Goal: Find specific page/section: Find specific page/section

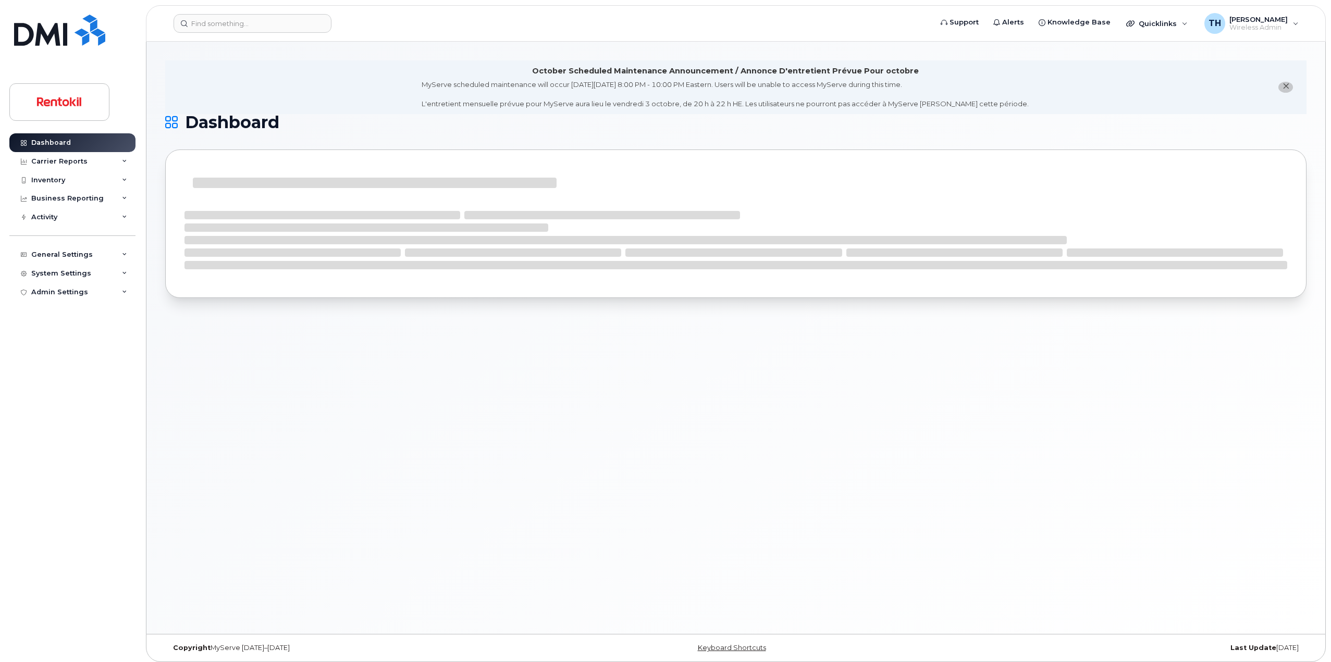
drag, startPoint x: 307, startPoint y: 40, endPoint x: 299, endPoint y: 33, distance: 11.5
click at [305, 40] on header "Support Alerts Knowledge Base Quicklinks Suspend / Cancel Device Change SIM Car…" at bounding box center [736, 23] width 1180 height 36
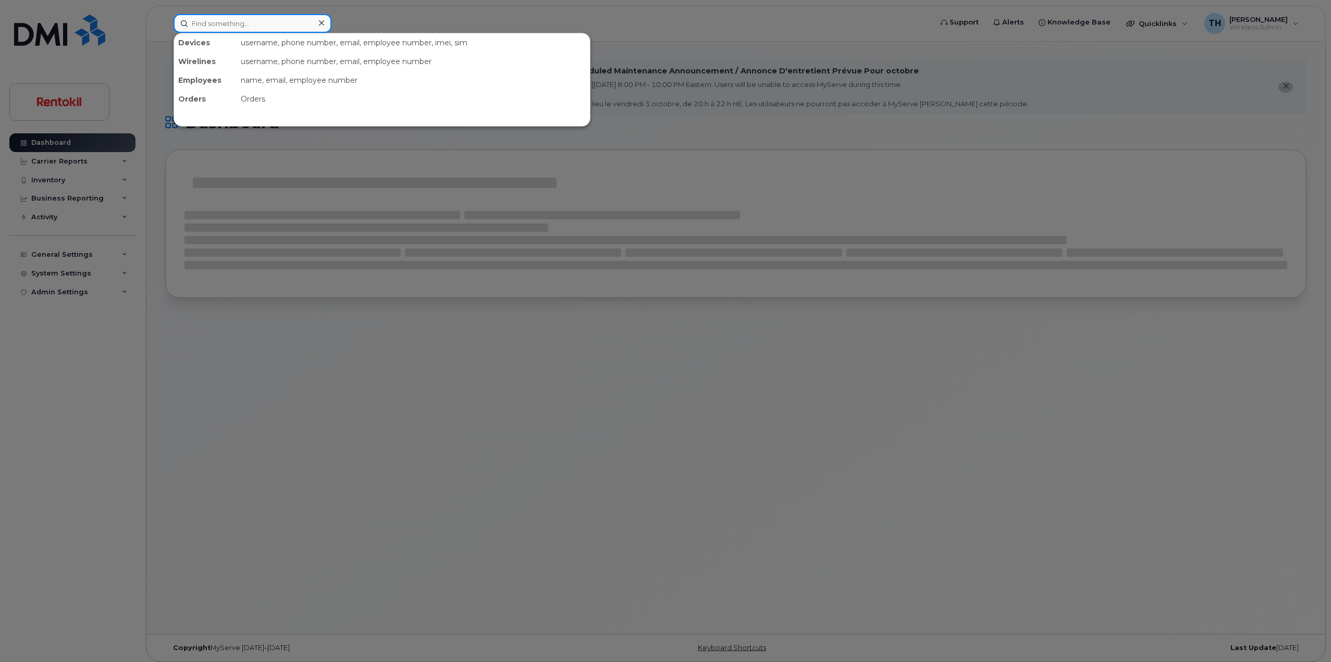
click at [297, 30] on input at bounding box center [253, 23] width 158 height 19
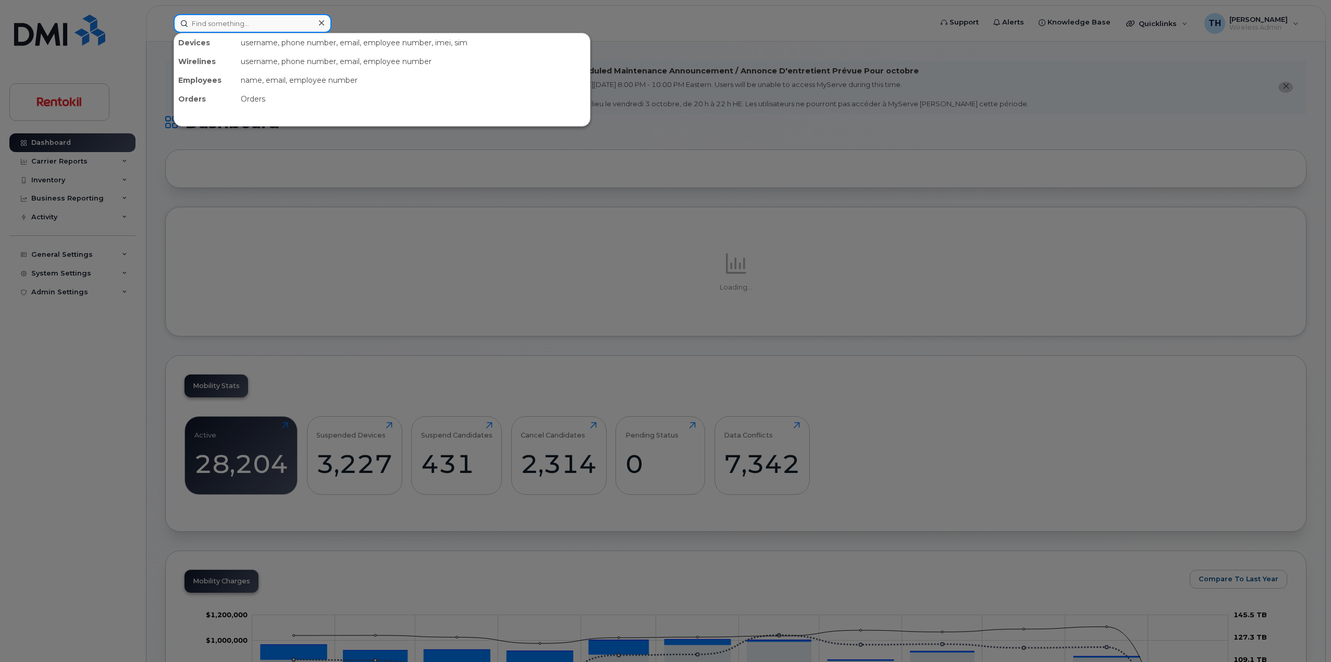
paste input "19013782687"
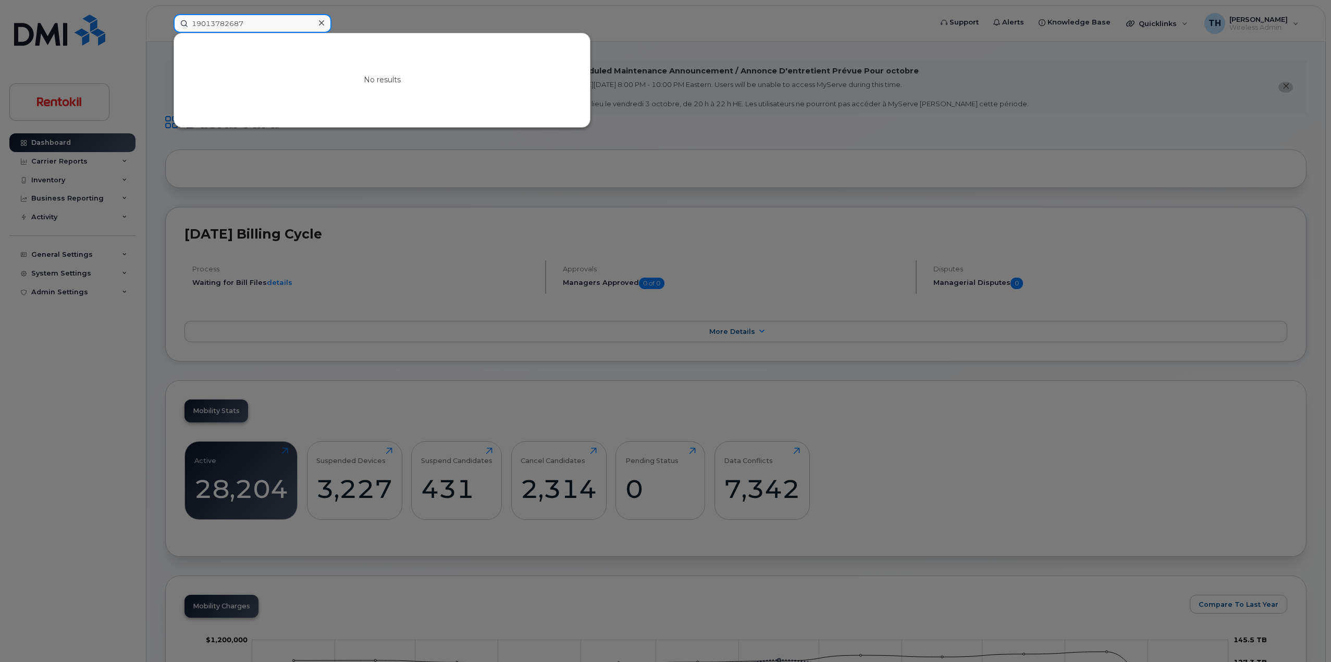
click at [197, 26] on input "19013782687" at bounding box center [253, 23] width 158 height 19
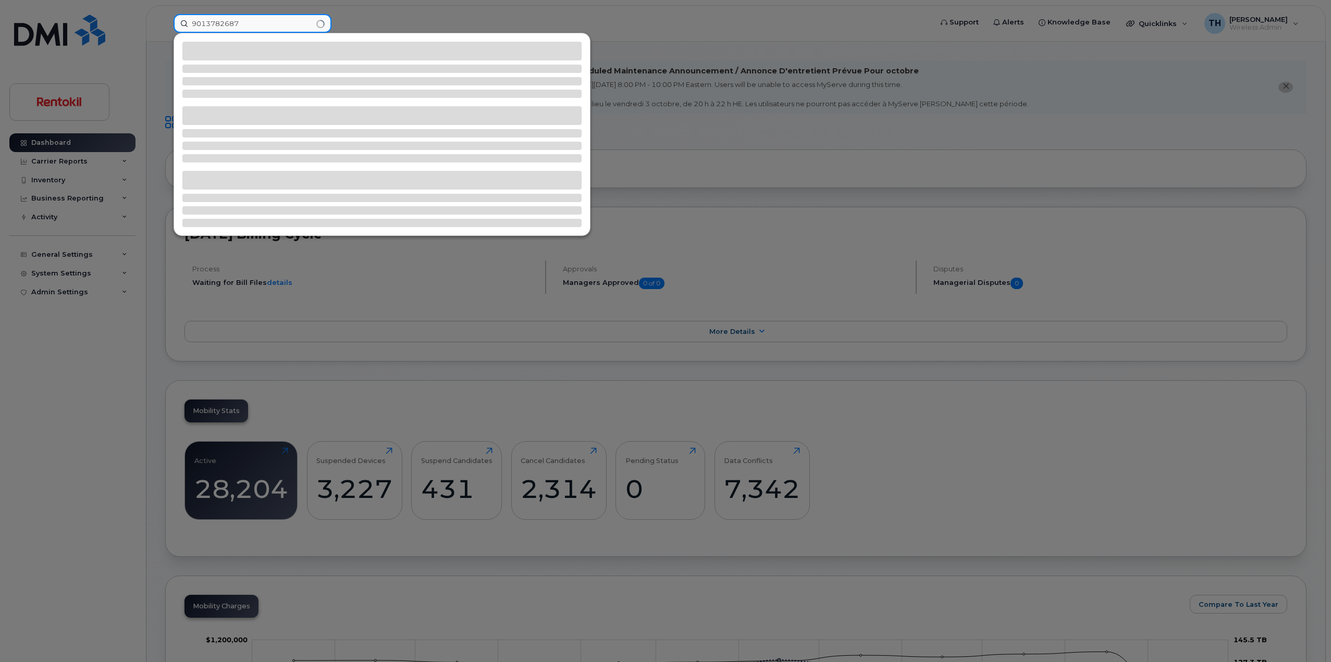
click at [246, 22] on input "9013782687" at bounding box center [253, 23] width 158 height 19
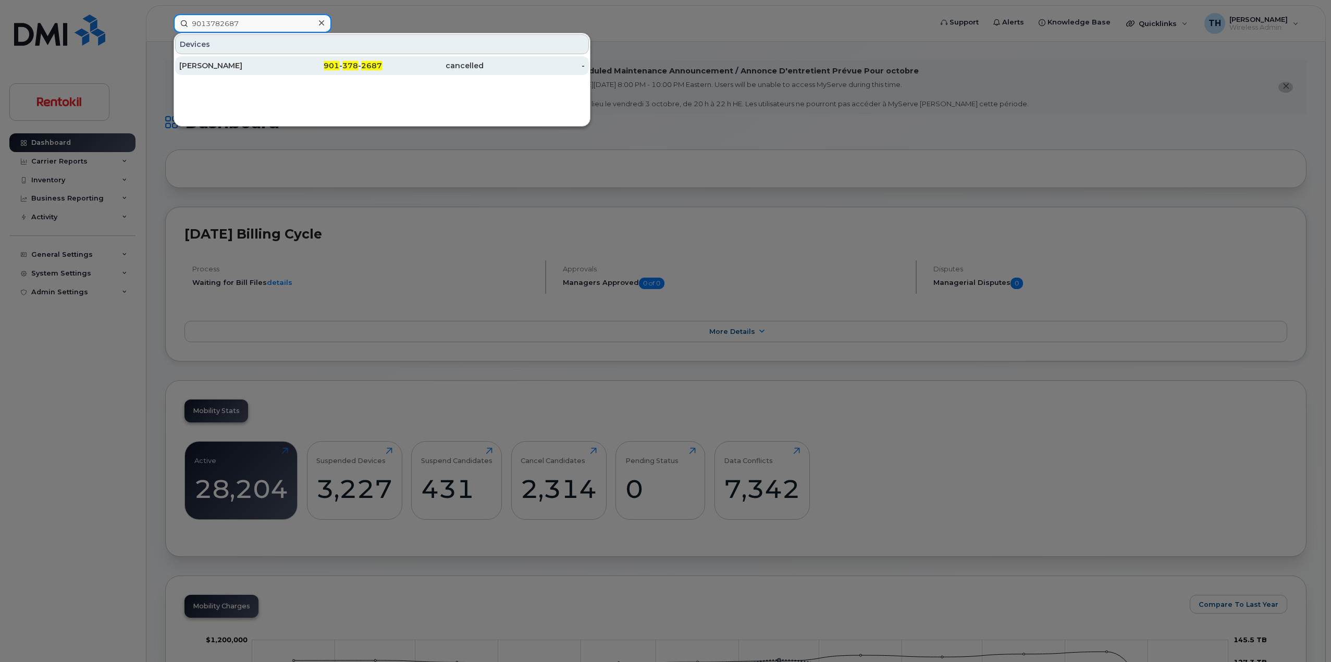
type input "9013782687"
click at [270, 65] on div "Matthew Neece" at bounding box center [230, 65] width 102 height 10
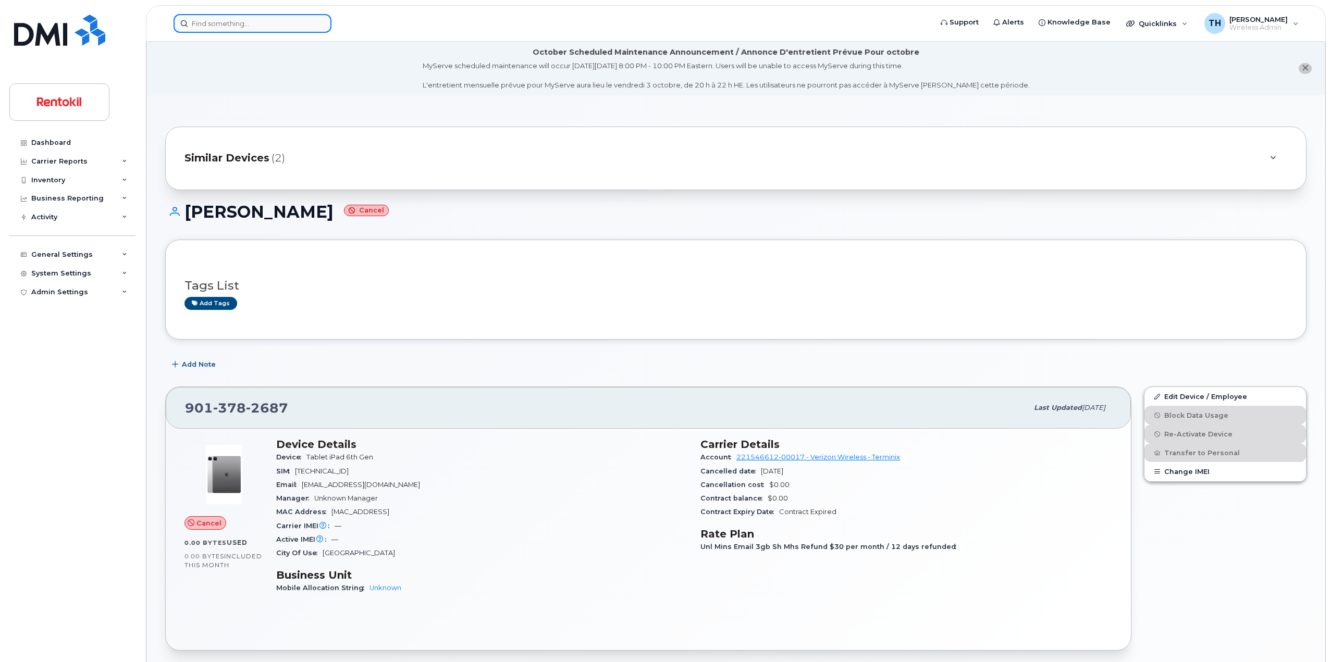
click at [269, 27] on input at bounding box center [253, 23] width 158 height 19
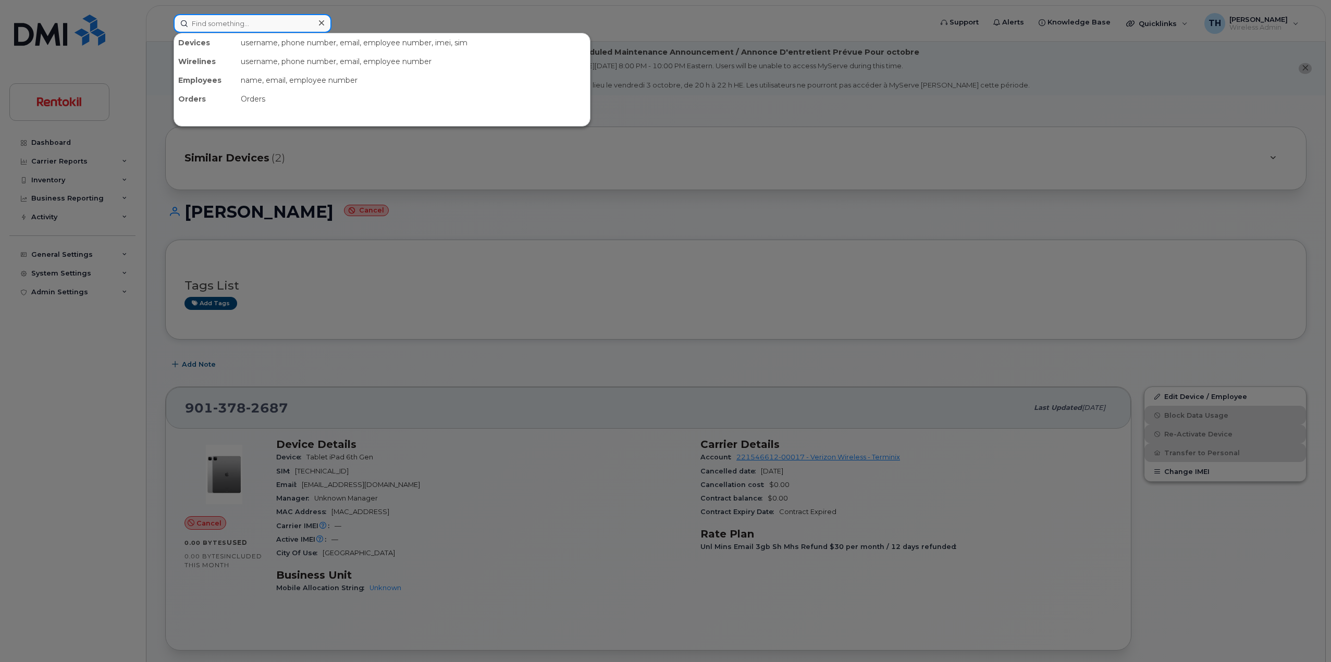
paste input "571-437-4055"
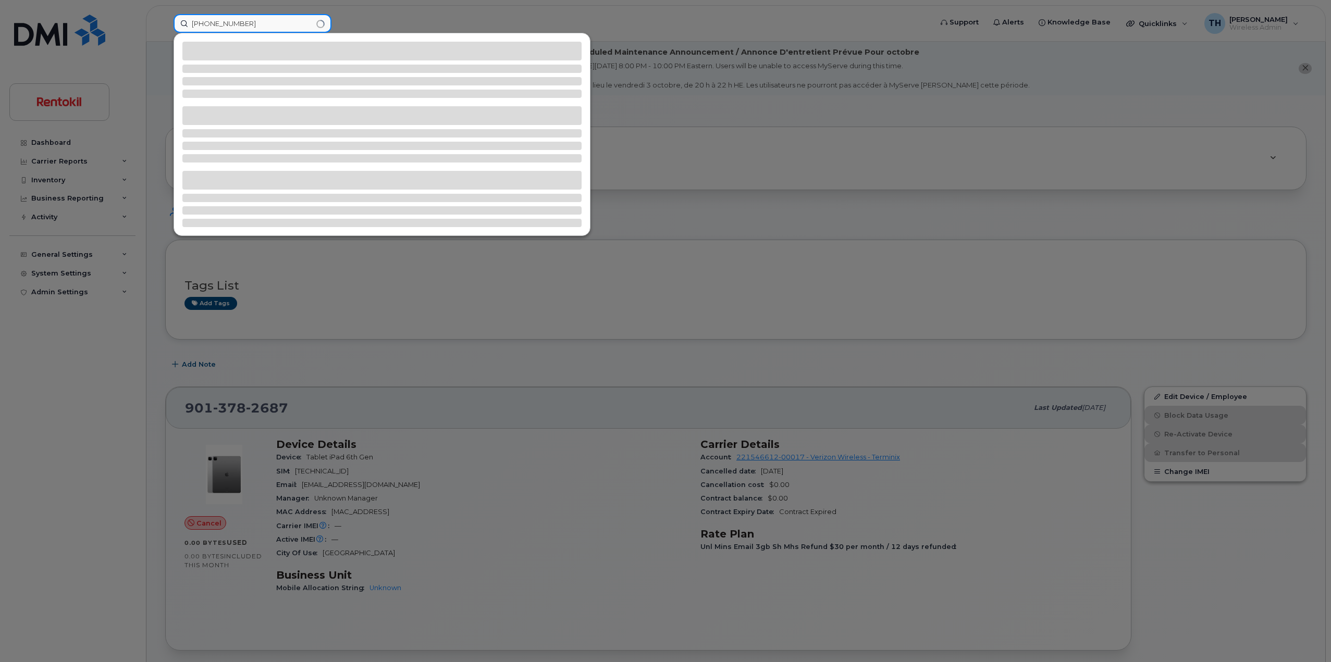
click at [269, 27] on input "571-437-4055" at bounding box center [253, 23] width 158 height 19
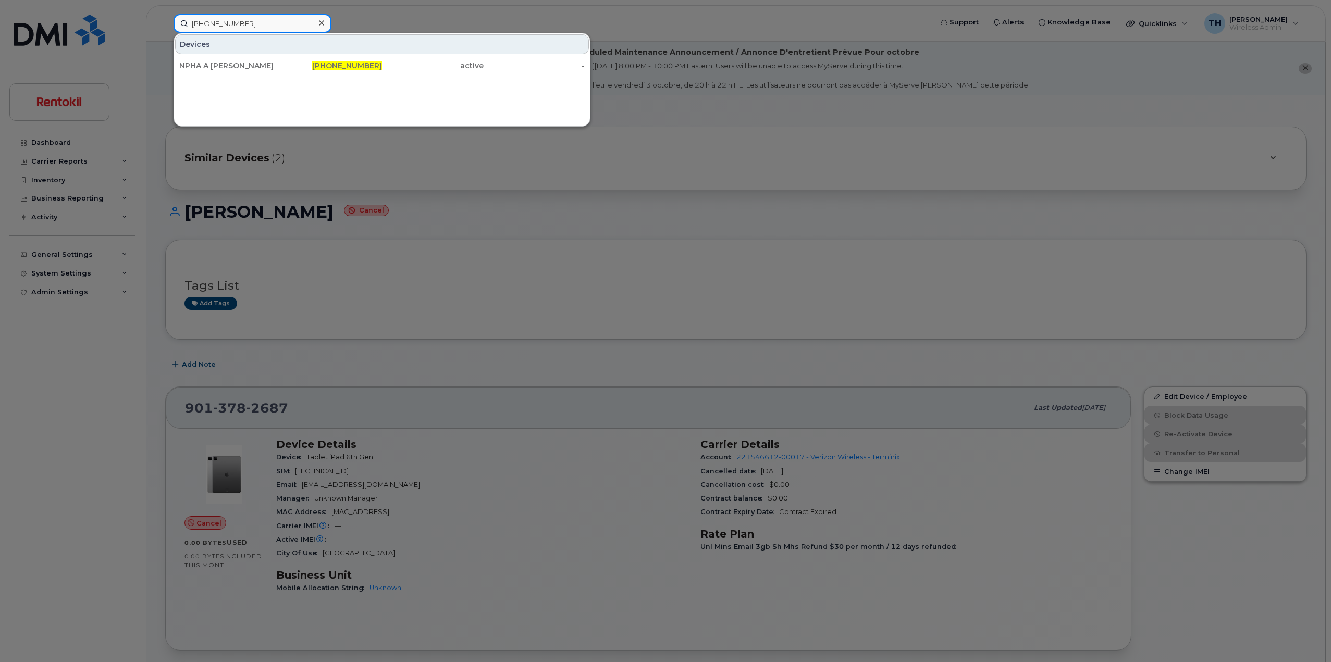
type input "571-437-4055"
click at [264, 54] on div "Devices NPHA A SESAY 571-437-4055 active -" at bounding box center [382, 54] width 416 height 43
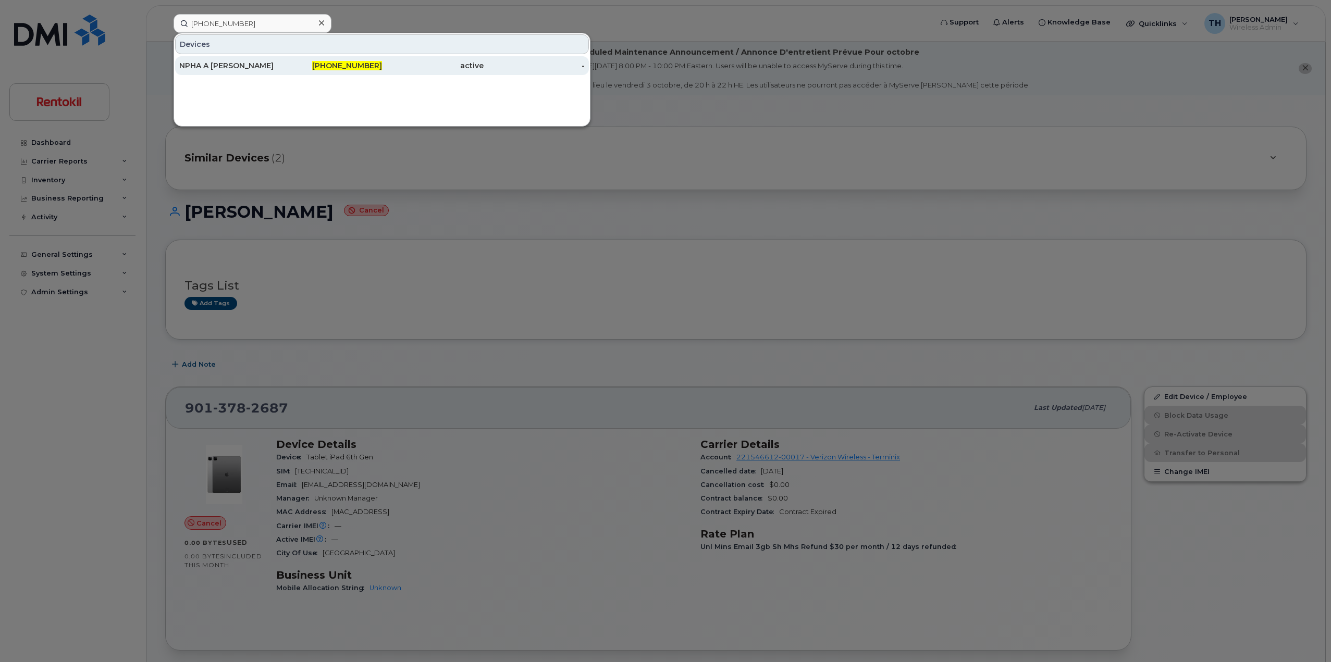
click at [263, 66] on div "NPHA A SESAY" at bounding box center [230, 65] width 102 height 10
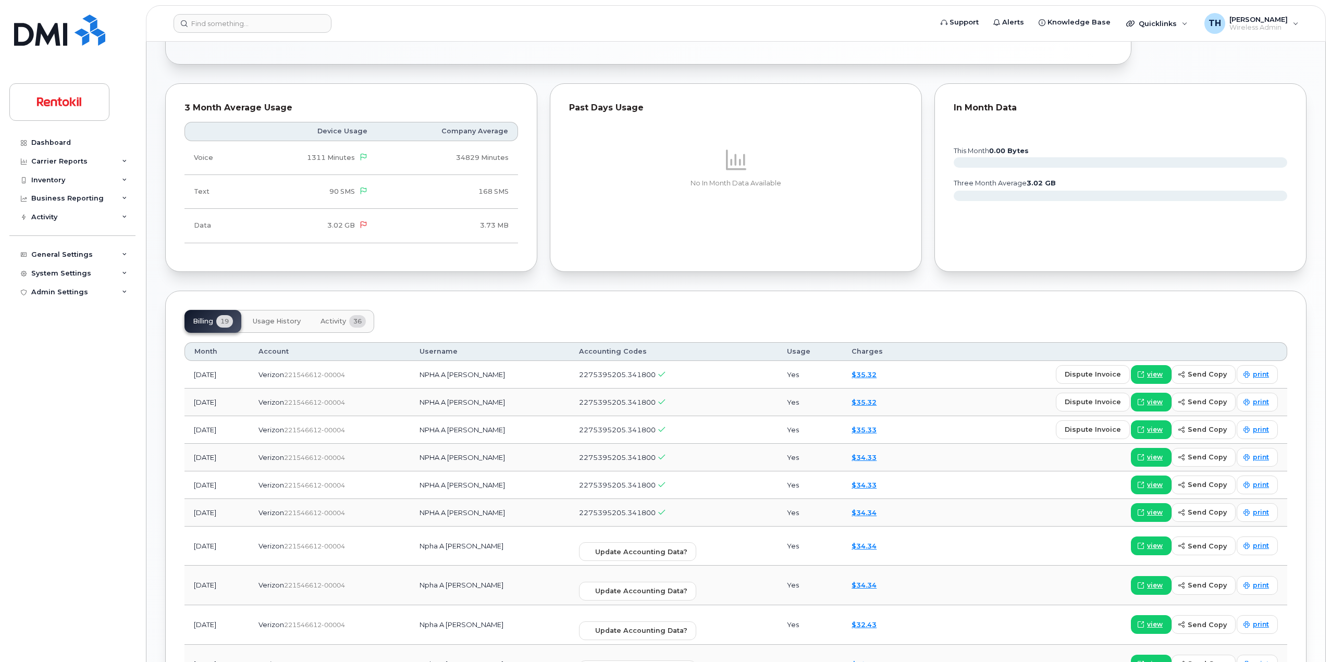
click at [348, 328] on button "Activity 36" at bounding box center [343, 321] width 62 height 23
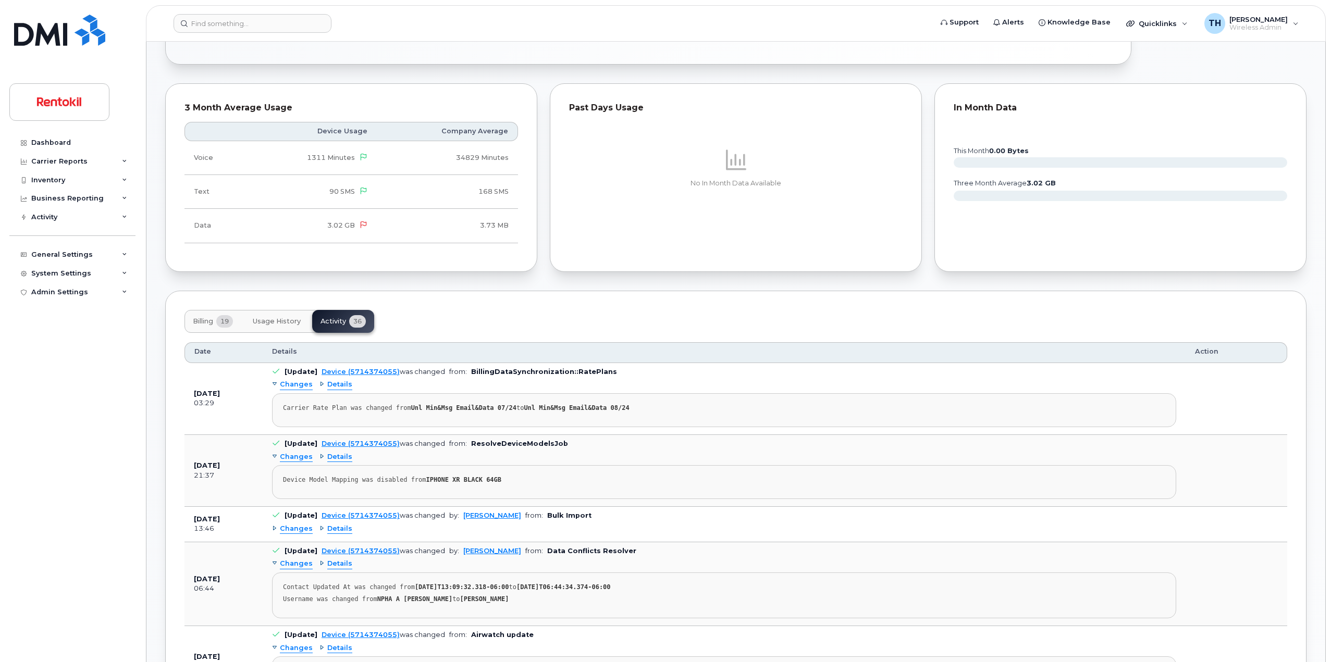
click at [279, 331] on button "Usage History" at bounding box center [276, 321] width 65 height 23
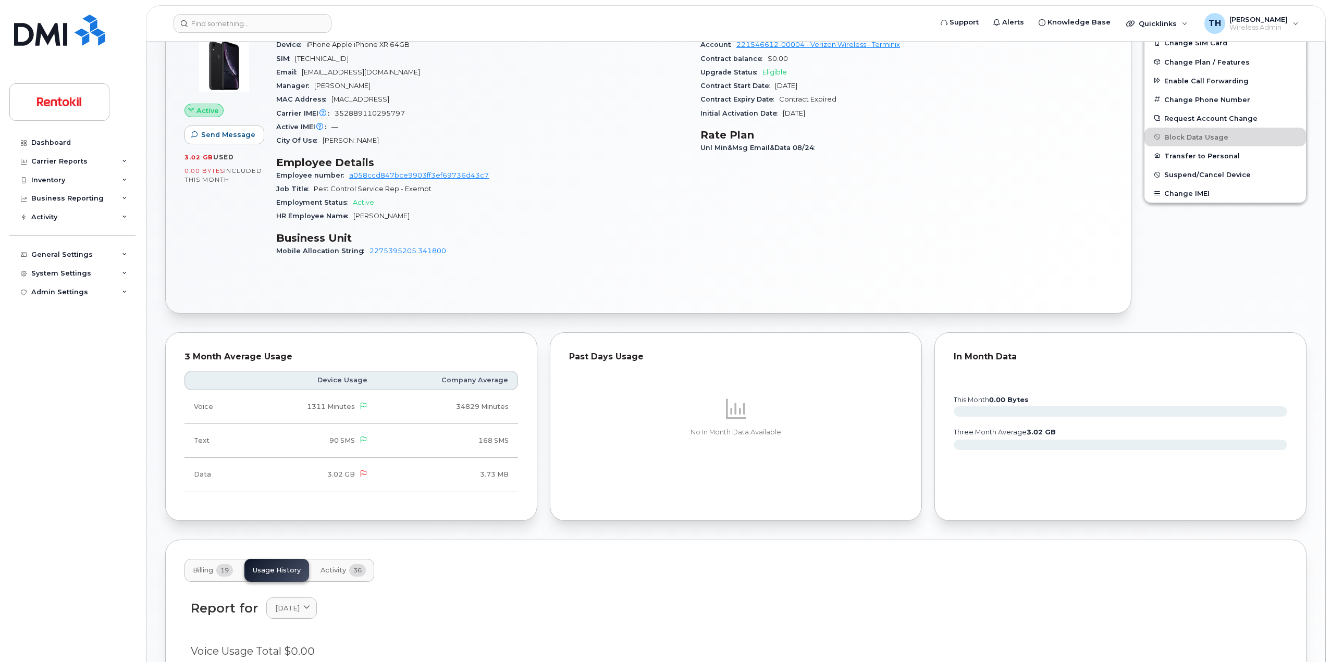
scroll to position [310, 0]
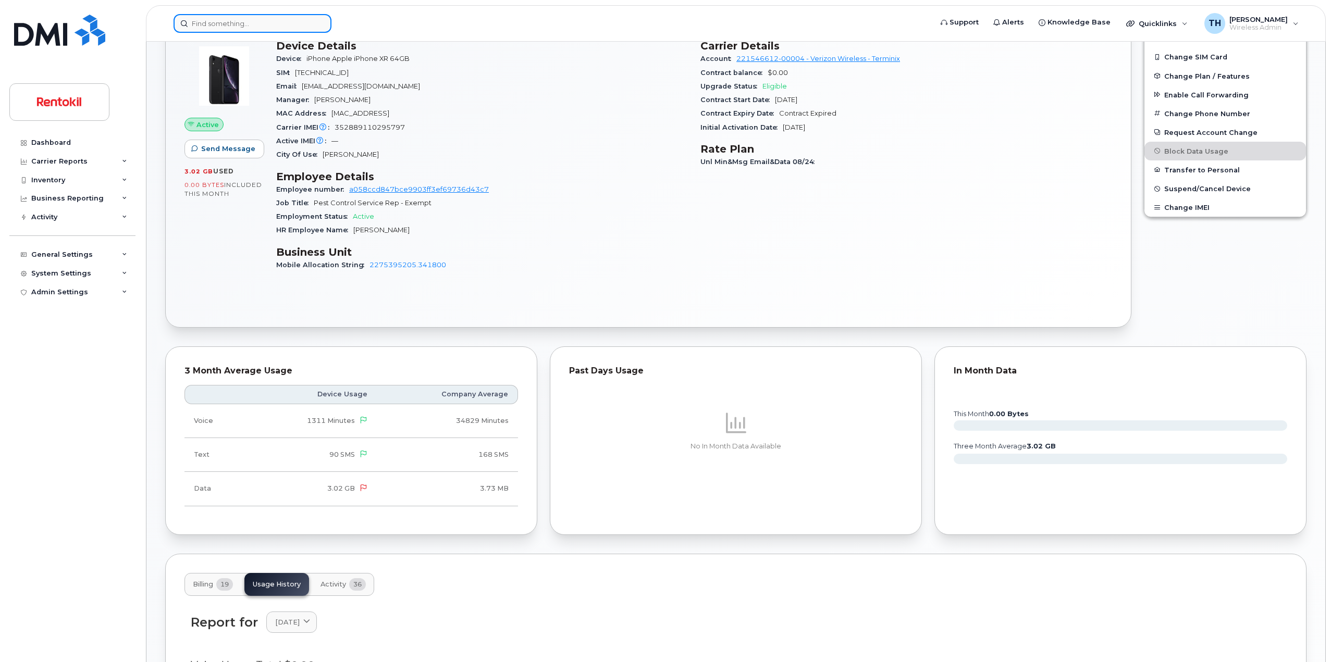
click at [315, 29] on div at bounding box center [253, 23] width 158 height 19
paste input "8901260588786898783"
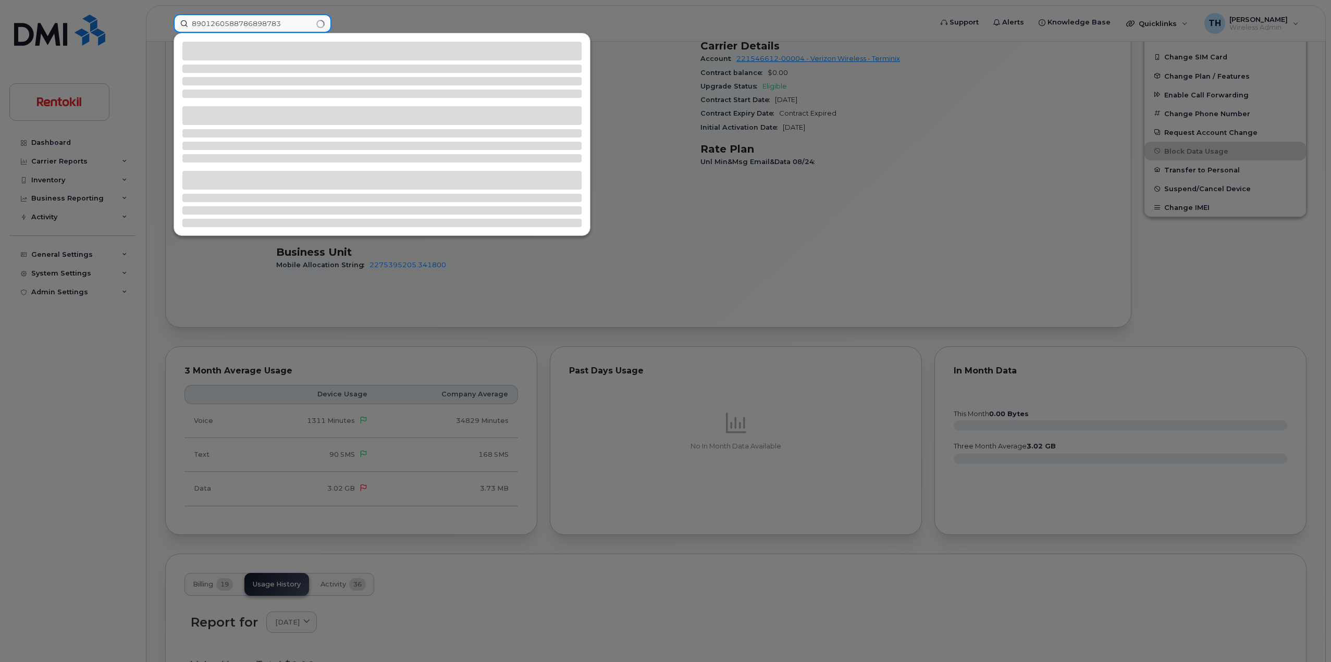
click at [307, 26] on input "8901260588786898783" at bounding box center [253, 23] width 158 height 19
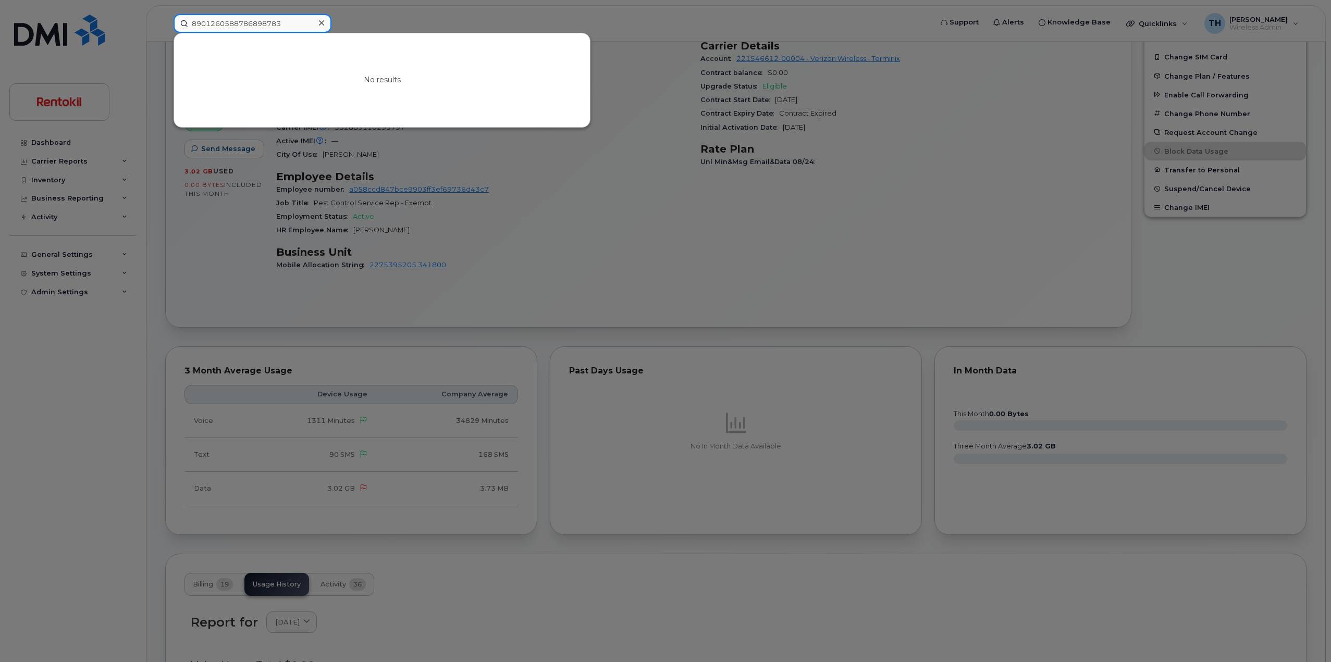
click at [276, 22] on input "8901260588786898783" at bounding box center [253, 23] width 158 height 19
paste input "356451109521067"
click at [288, 23] on input "356451109521067" at bounding box center [253, 23] width 158 height 19
click at [278, 20] on input "356451109521067" at bounding box center [253, 23] width 158 height 19
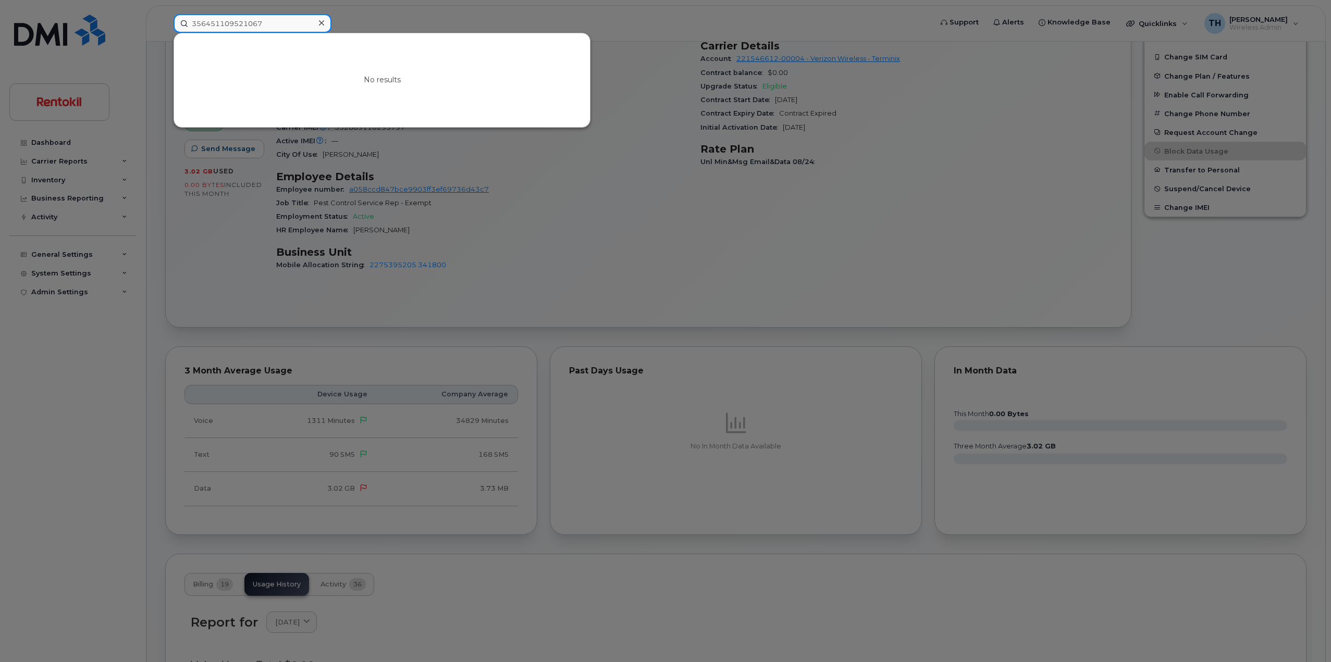
click at [278, 20] on input "356451109521067" at bounding box center [253, 23] width 158 height 19
paste input "2542171902"
click at [278, 20] on input "2542171902" at bounding box center [253, 23] width 158 height 19
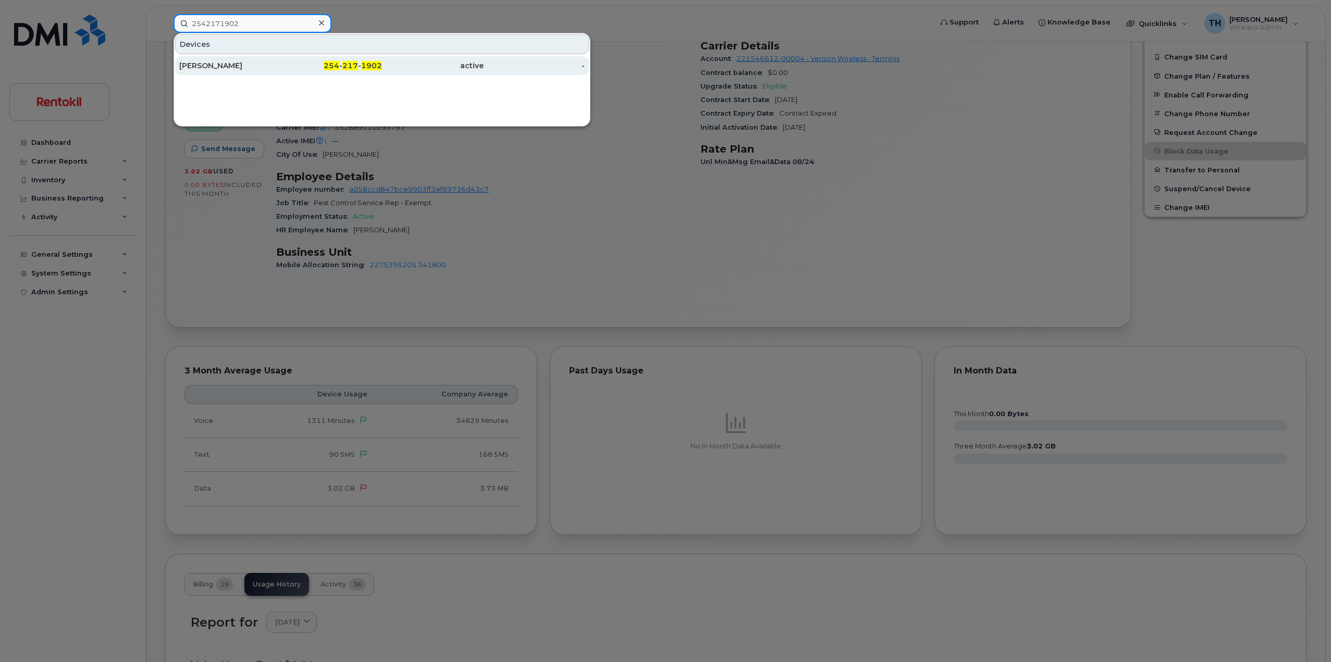
type input "2542171902"
click at [285, 65] on div "254 - 217 - 1902" at bounding box center [332, 65] width 102 height 10
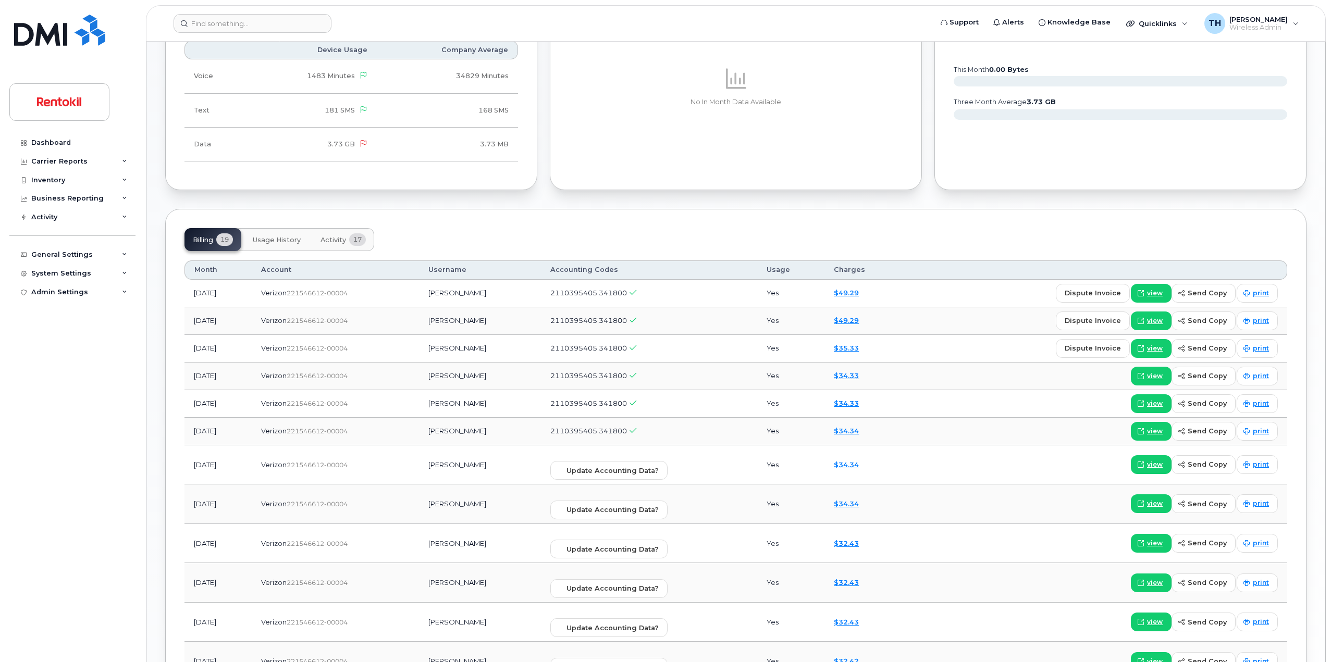
click at [321, 246] on button "Activity 17" at bounding box center [343, 239] width 62 height 23
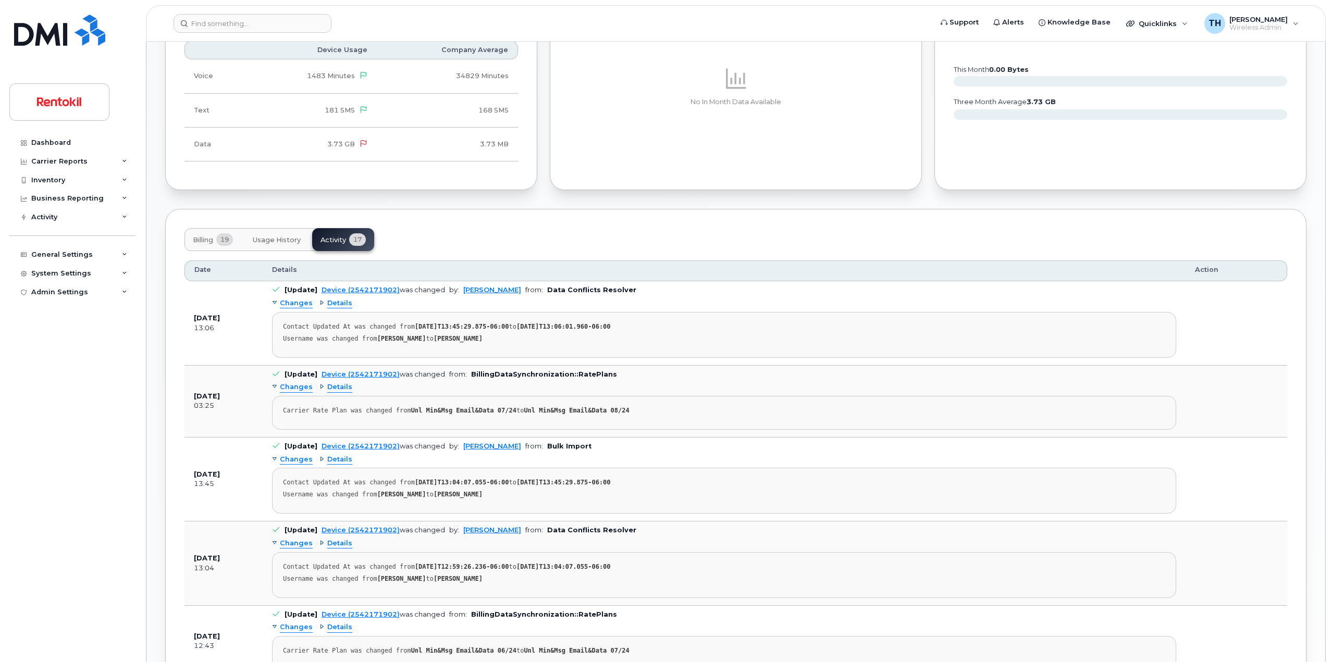
click at [283, 241] on span "Usage History" at bounding box center [277, 240] width 48 height 8
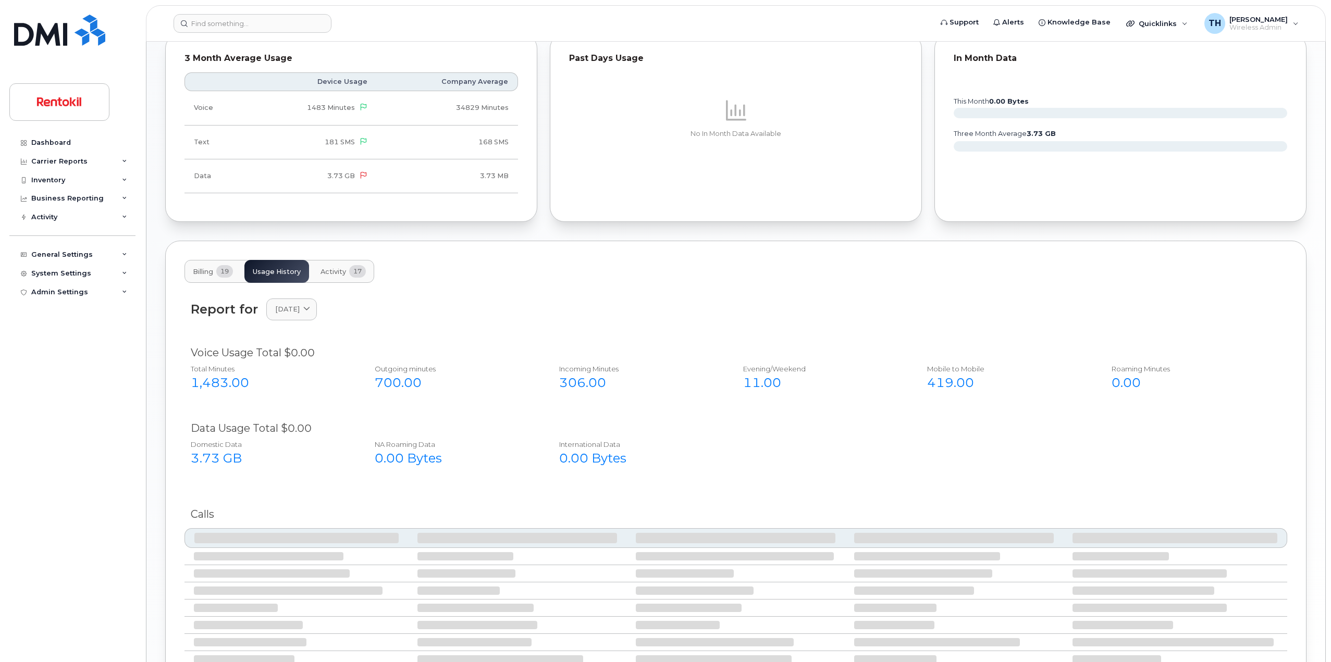
scroll to position [730, 0]
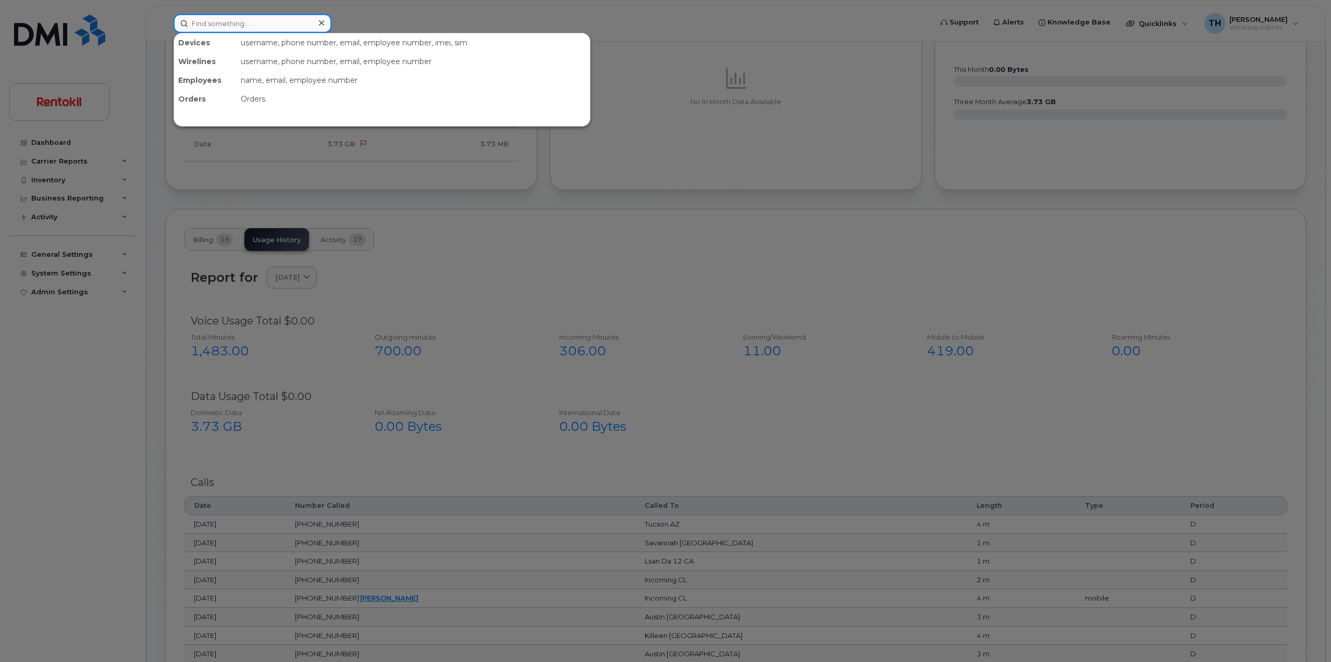
click at [268, 15] on input at bounding box center [253, 23] width 158 height 19
paste input "937-581-4003"
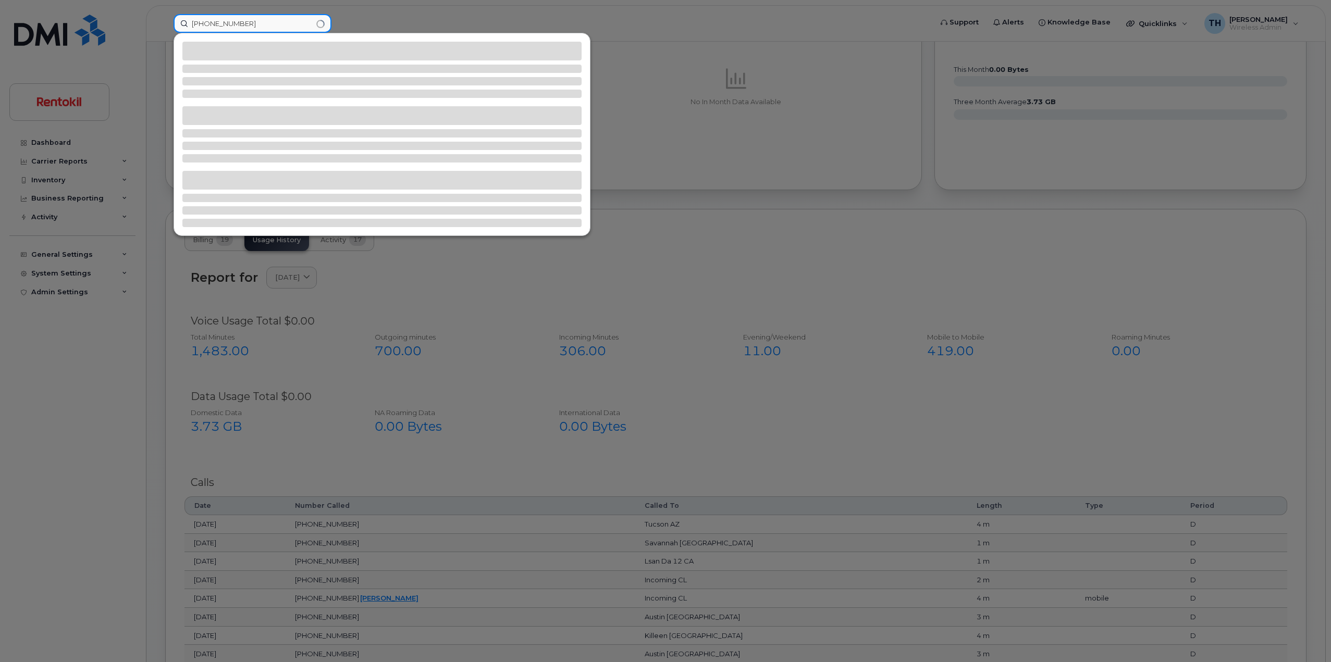
click at [274, 20] on input "937-581-4003" at bounding box center [253, 23] width 158 height 19
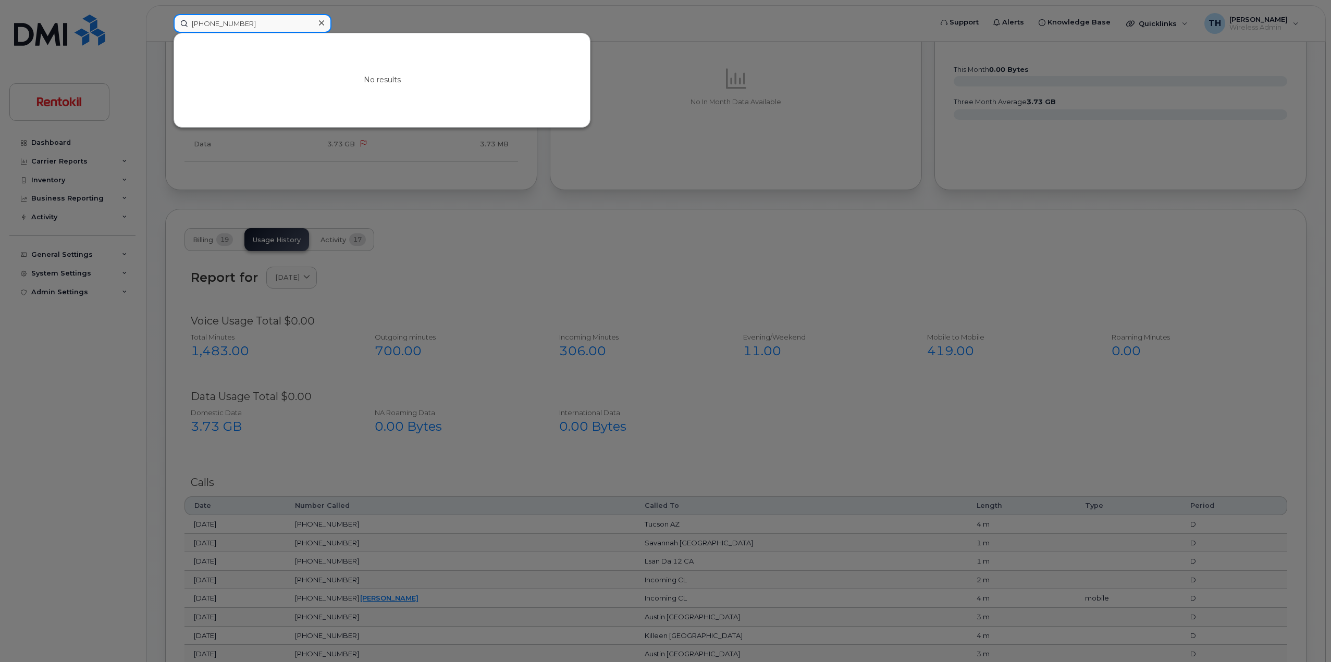
click at [225, 27] on input "937-581-4003" at bounding box center [253, 23] width 158 height 19
click at [208, 23] on input "937-5814003" at bounding box center [253, 23] width 158 height 19
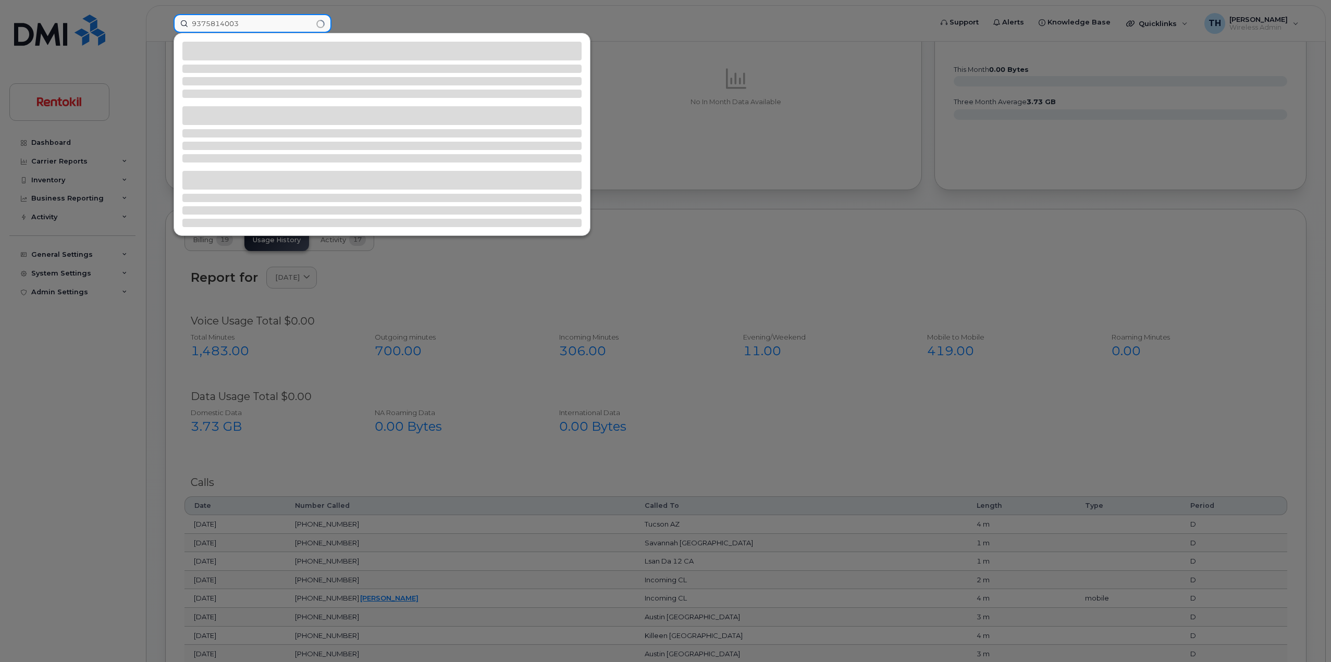
click at [258, 24] on input "9375814003" at bounding box center [253, 23] width 158 height 19
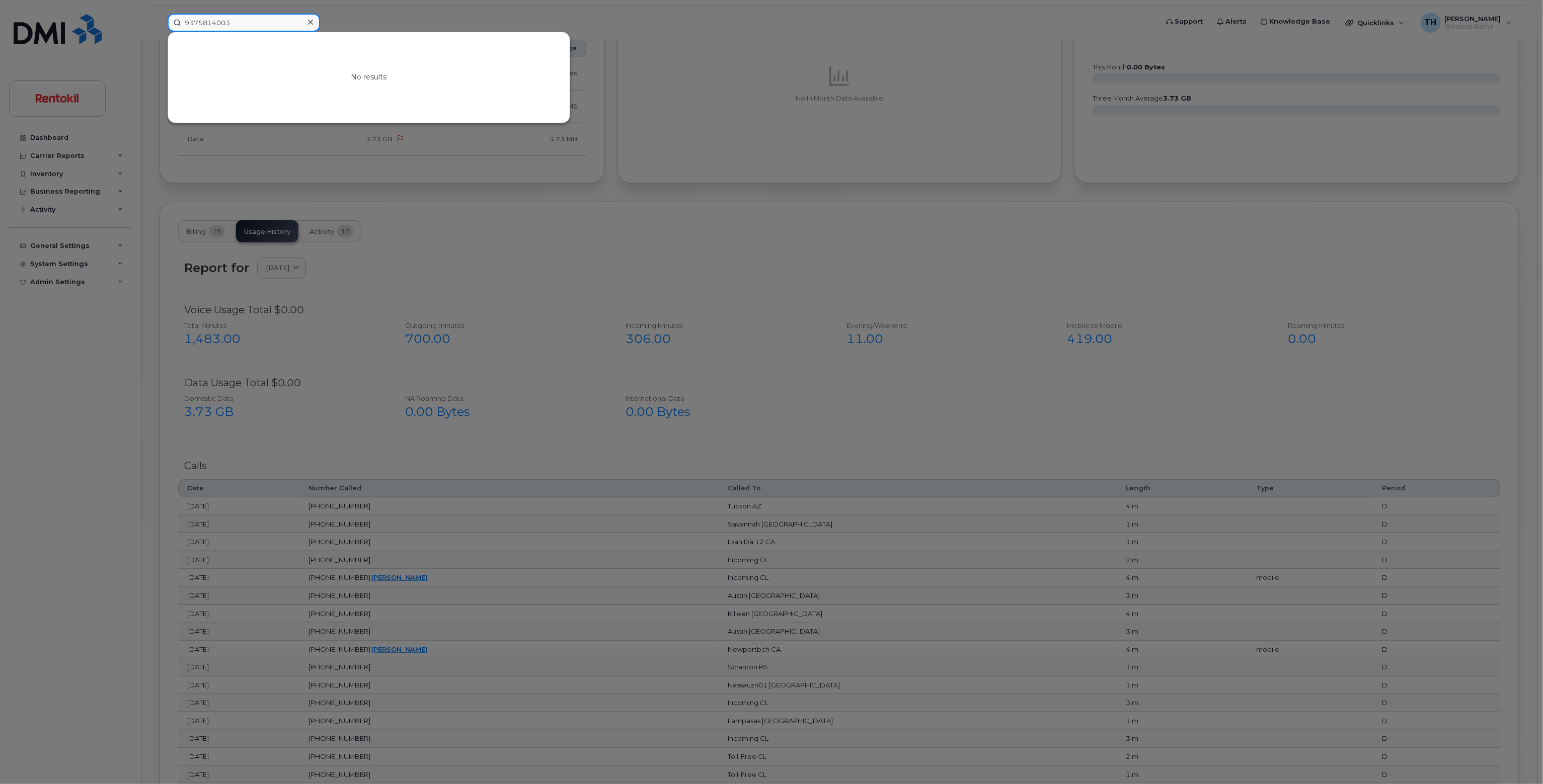
click at [239, 27] on input "9375814003" at bounding box center [244, 22] width 153 height 18
paste input "-581-"
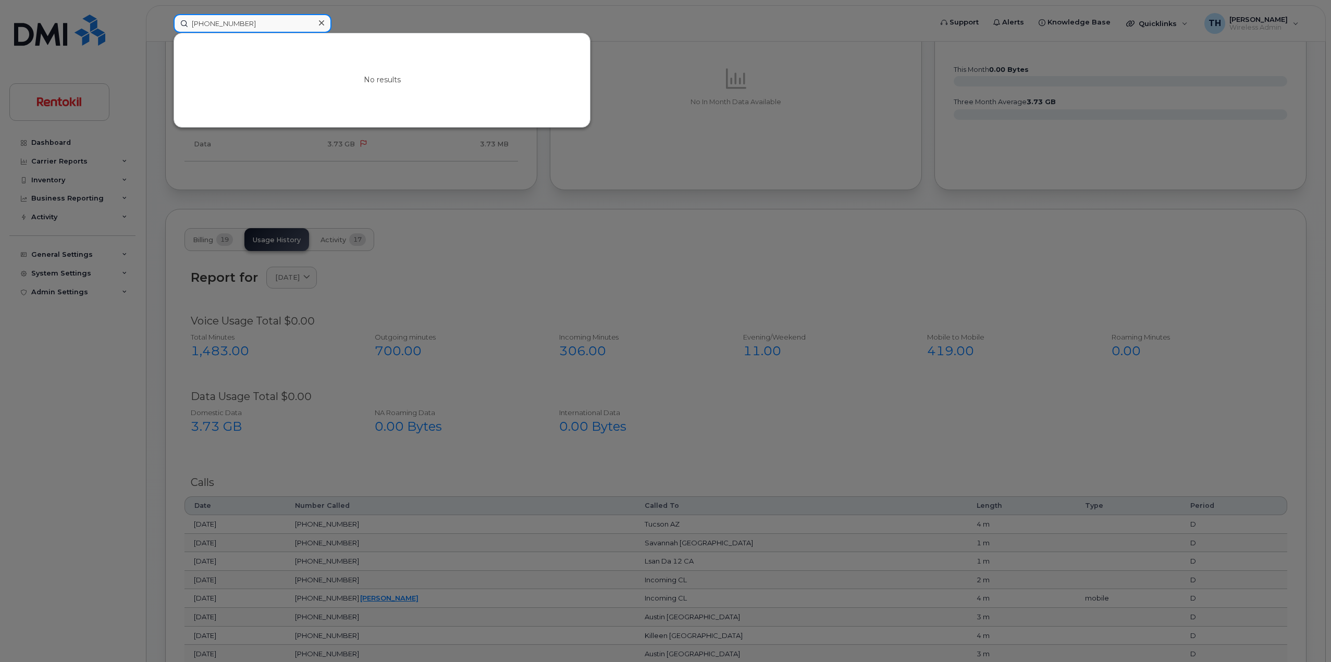
click at [233, 20] on input "937-581-4003" at bounding box center [253, 23] width 158 height 19
paste input "013782687"
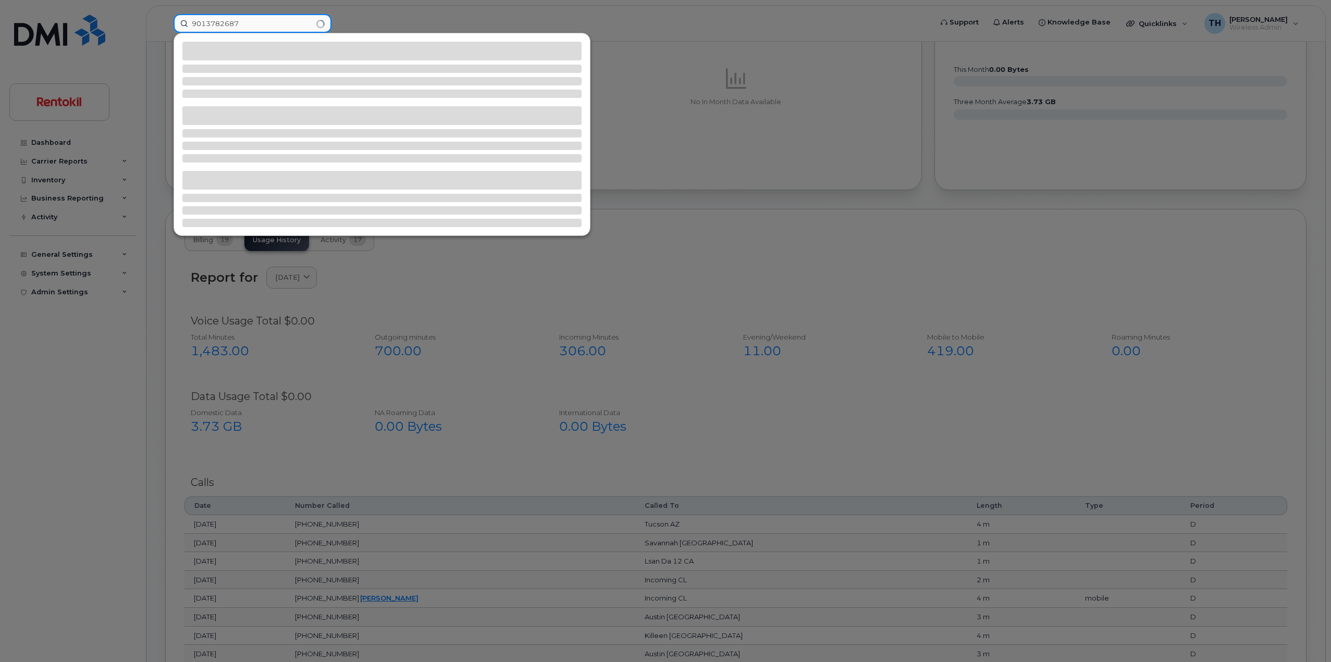
click at [275, 28] on input "9013782687" at bounding box center [253, 23] width 158 height 19
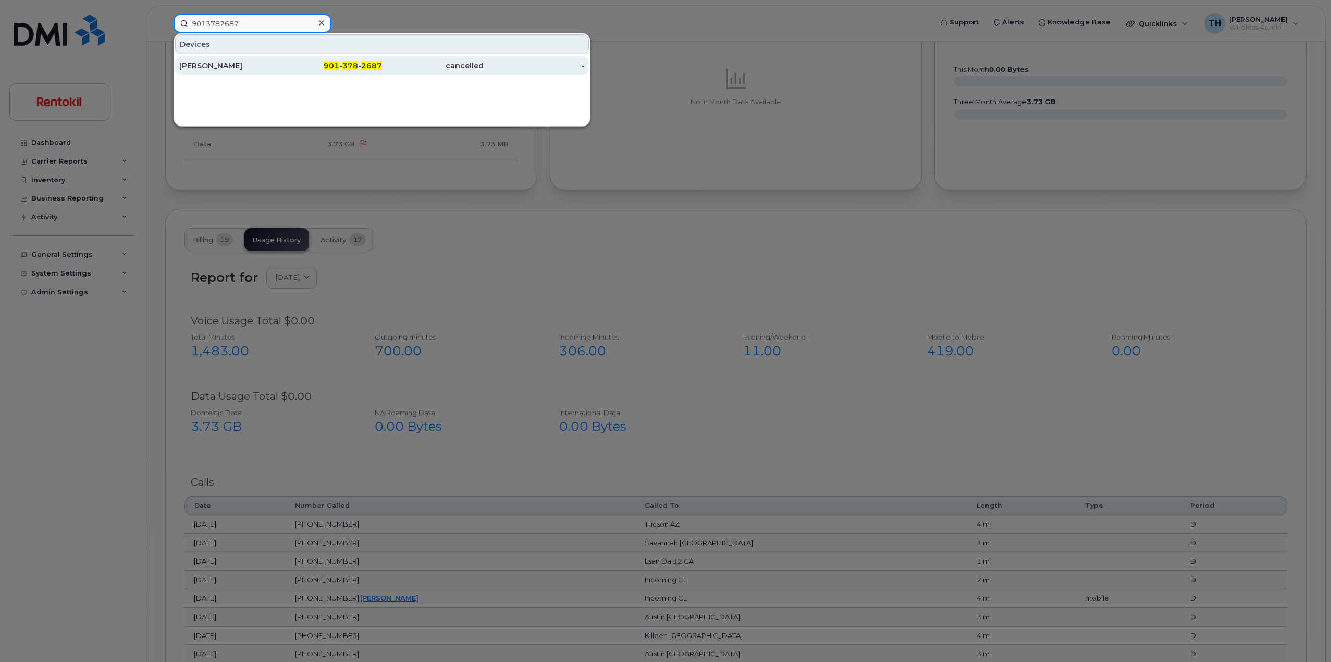
type input "9013782687"
click at [271, 65] on div "[PERSON_NAME]" at bounding box center [230, 65] width 102 height 10
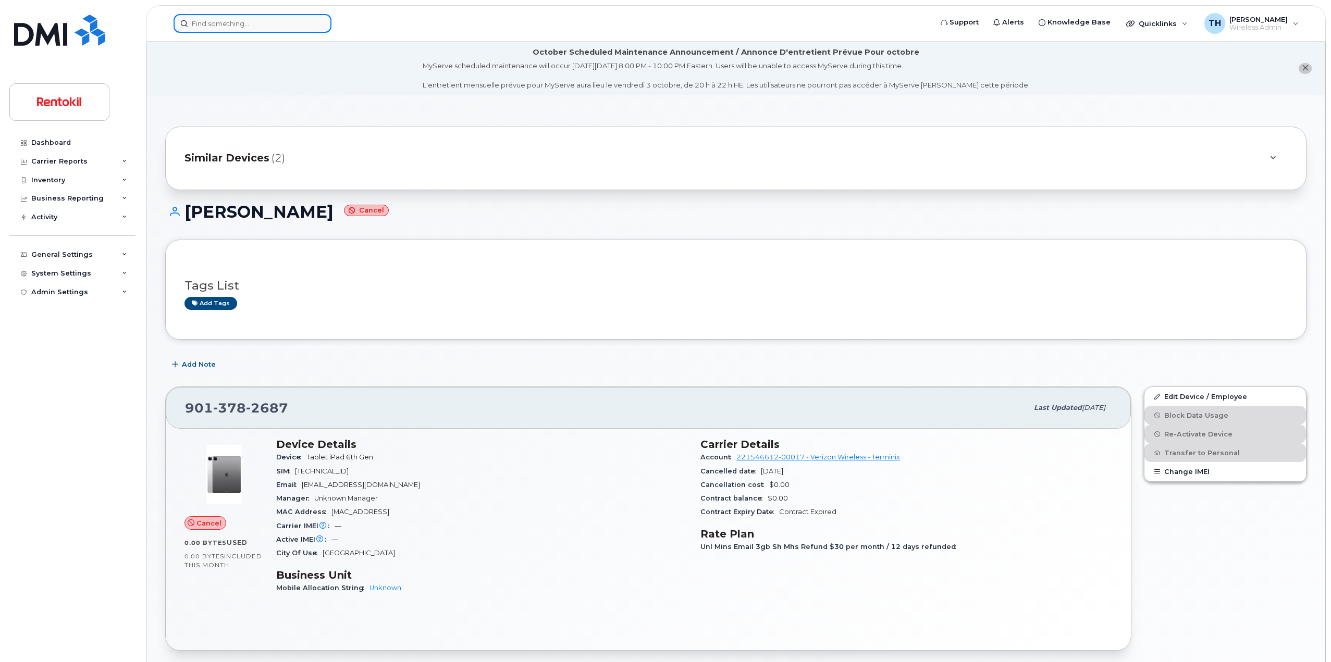
click at [293, 21] on input at bounding box center [253, 23] width 158 height 19
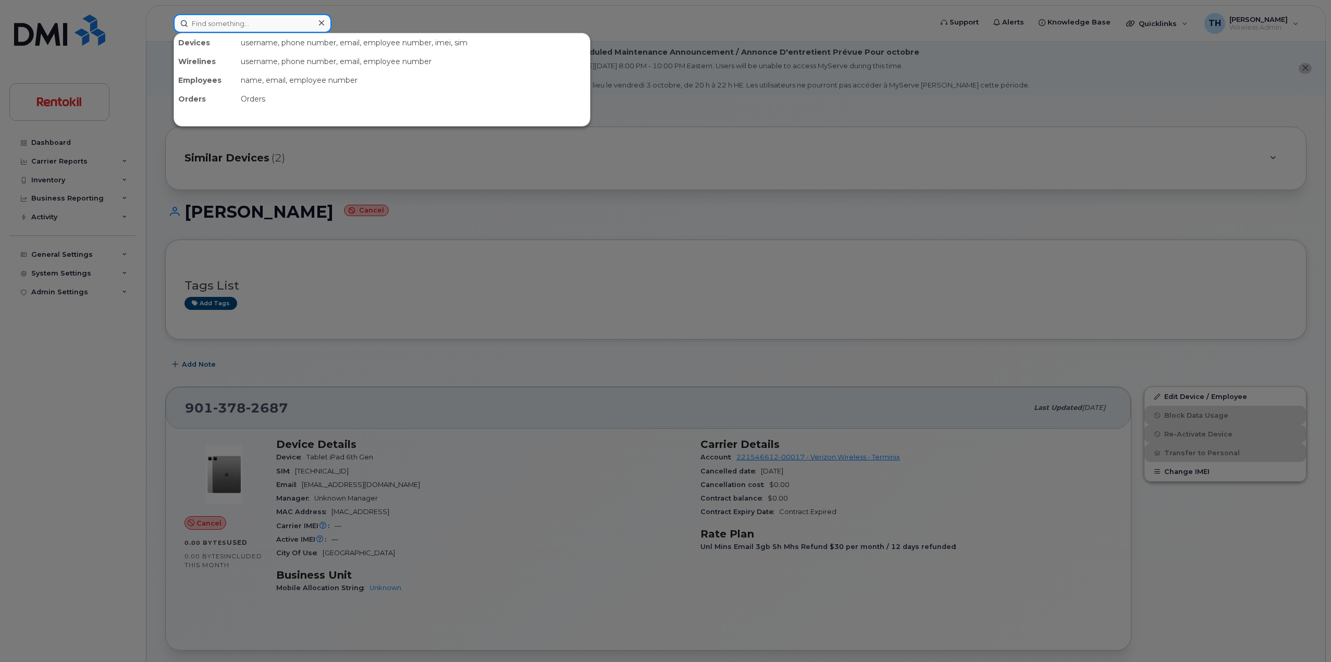
paste input "8914800005164567273"
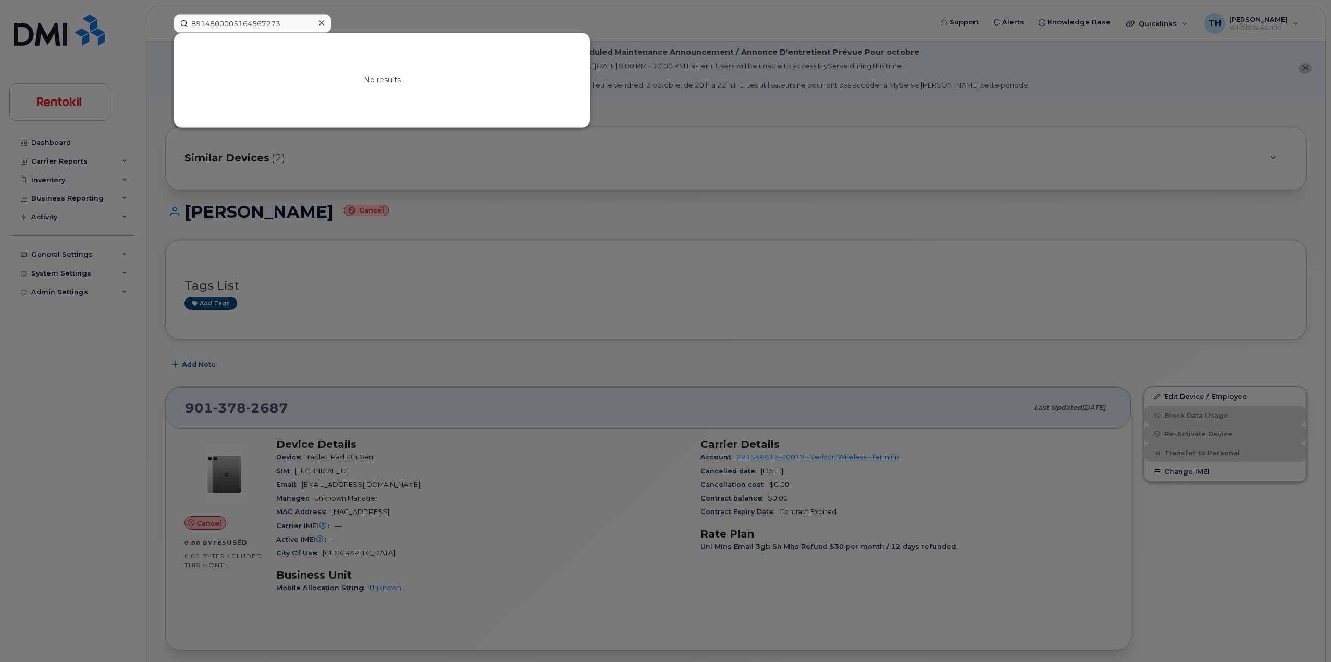
click at [909, 488] on div at bounding box center [665, 331] width 1331 height 662
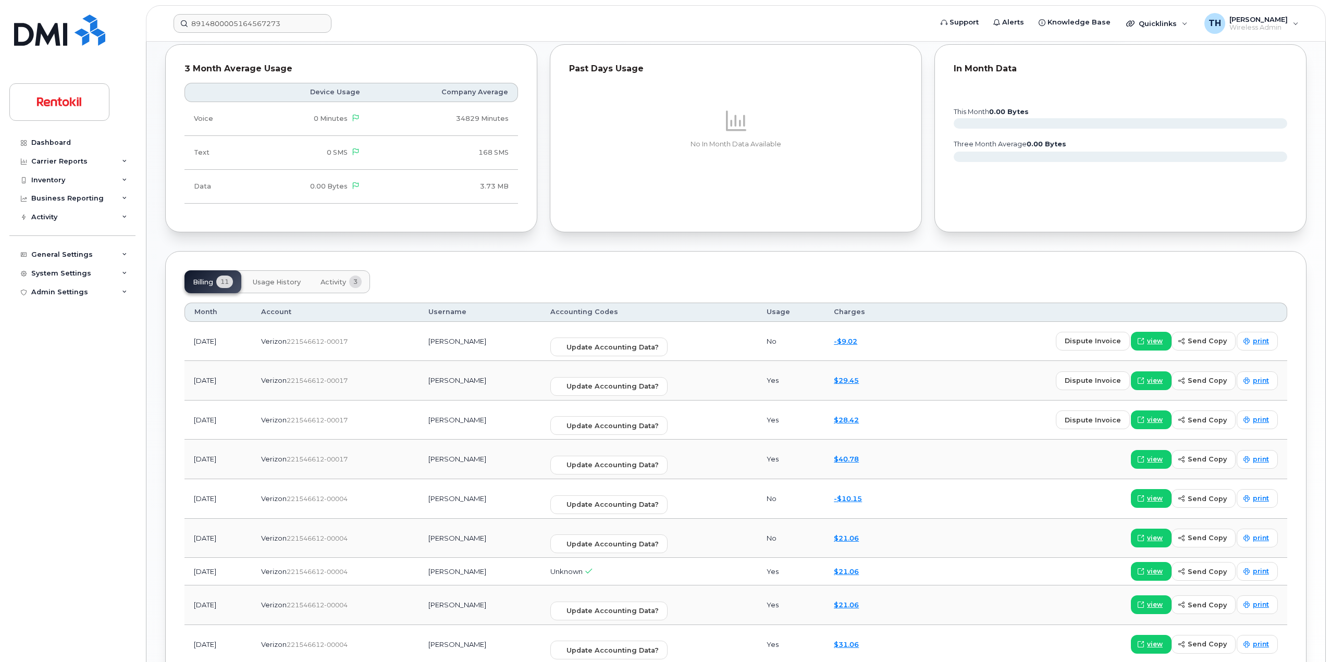
click at [305, 290] on button "Usage History" at bounding box center [276, 281] width 65 height 23
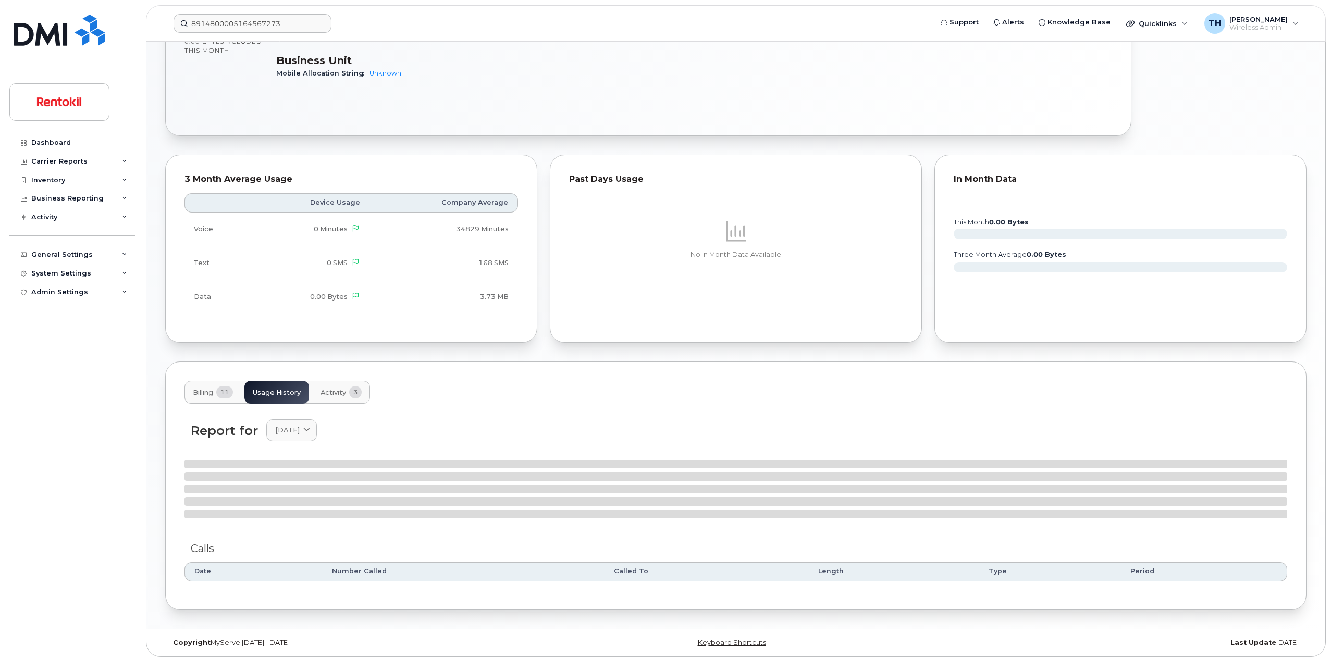
scroll to position [625, 0]
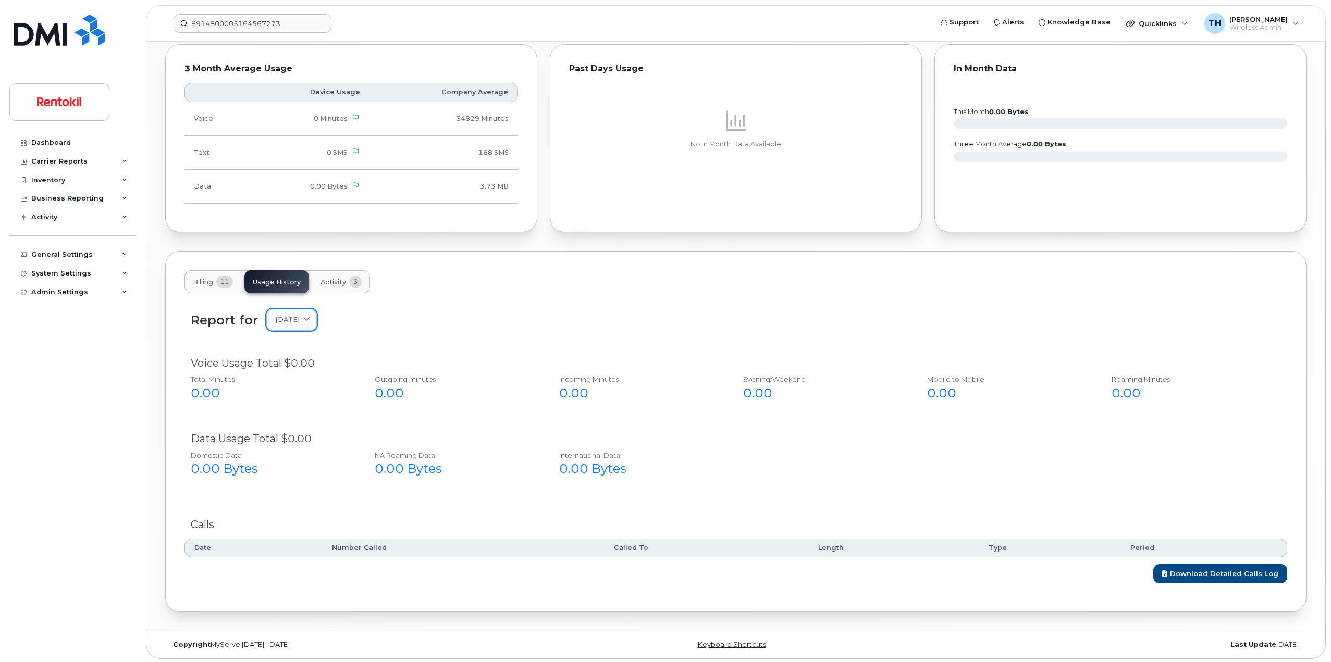
click at [314, 329] on div "Report for [DATE] [DATE] October September August August July June May April Ma…" at bounding box center [735, 326] width 1103 height 46
click at [315, 327] on link "[DATE]" at bounding box center [291, 319] width 51 height 21
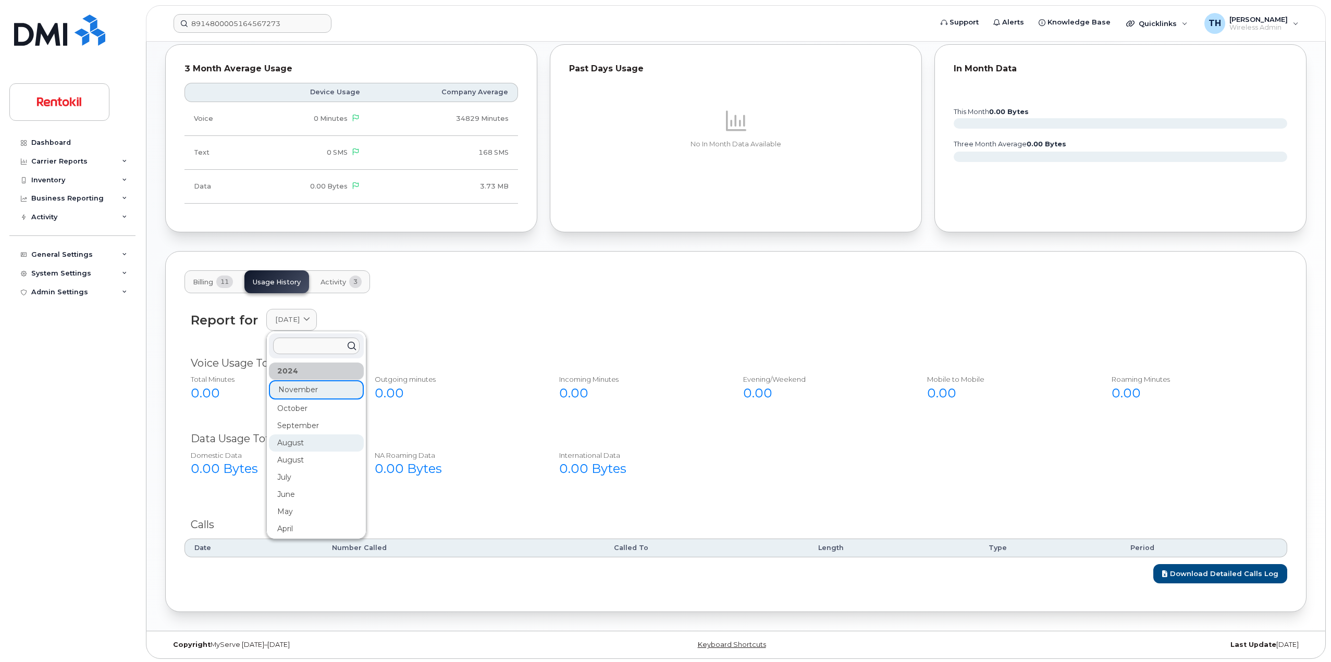
click at [341, 440] on div "August" at bounding box center [316, 443] width 95 height 17
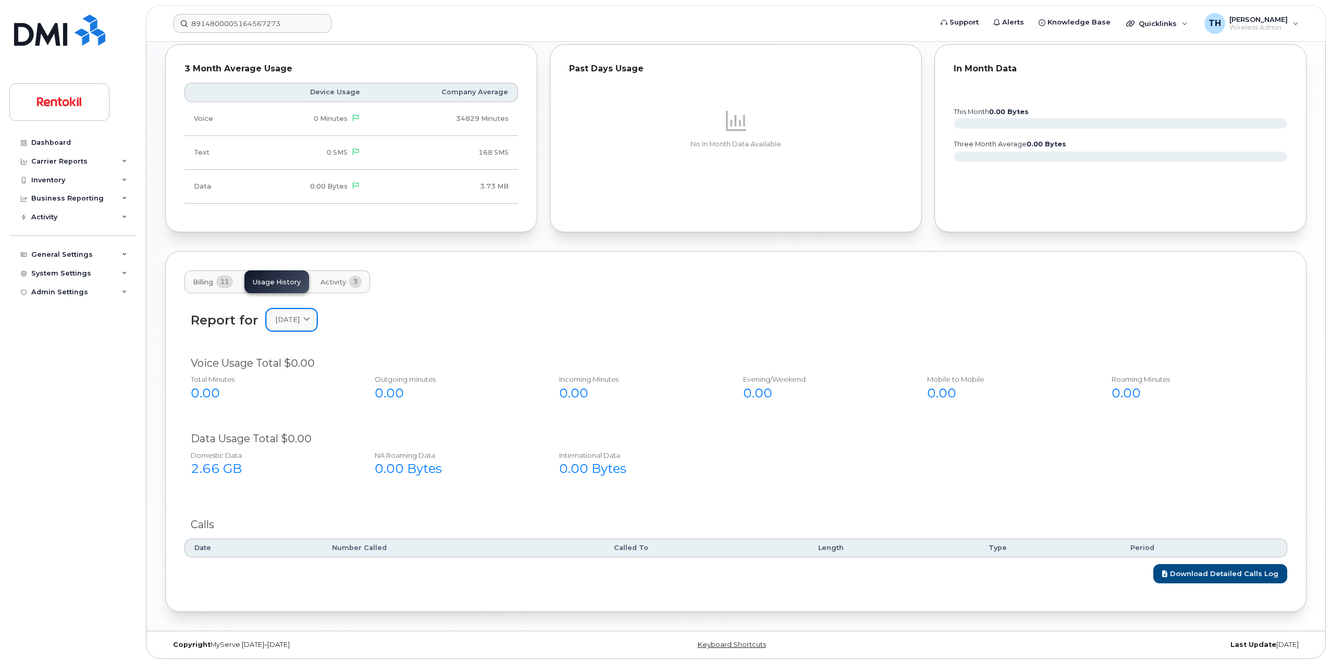
click at [308, 322] on div "[DATE]" at bounding box center [291, 320] width 33 height 10
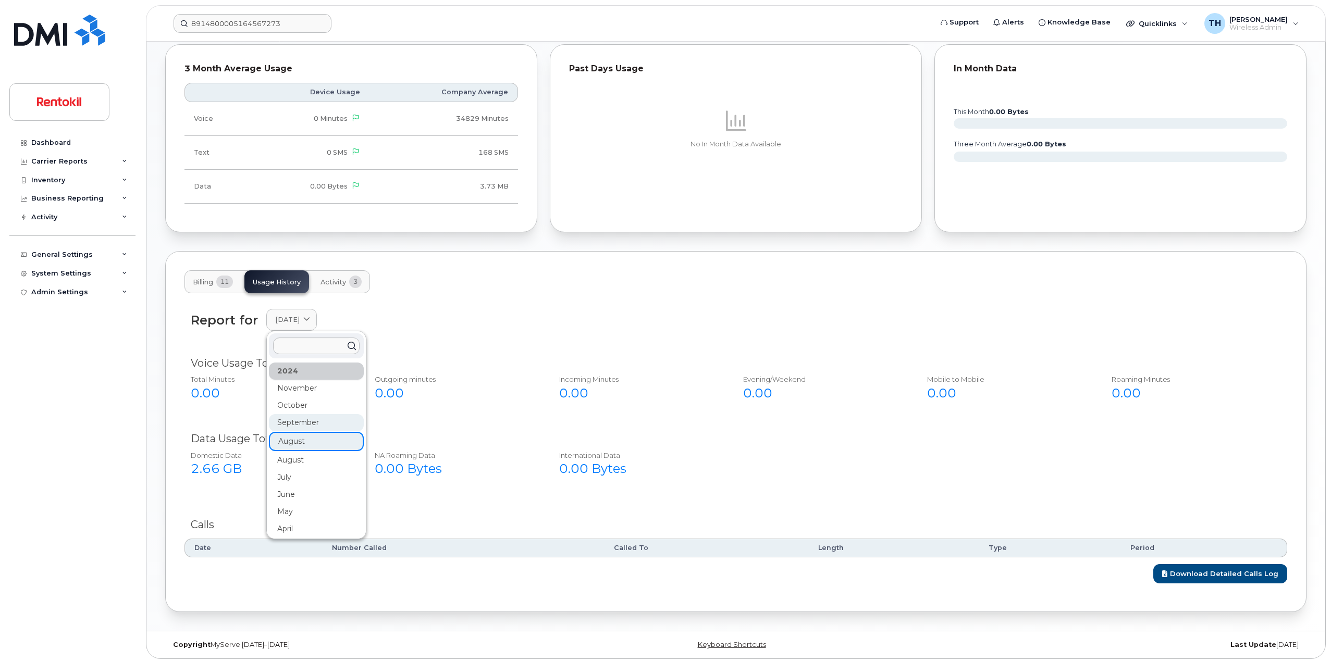
click at [294, 424] on div "September" at bounding box center [316, 422] width 95 height 17
click at [255, 14] on header "8914800005164567273 Support Alerts Knowledge Base Quicklinks Suspend / Cancel D…" at bounding box center [736, 23] width 1180 height 36
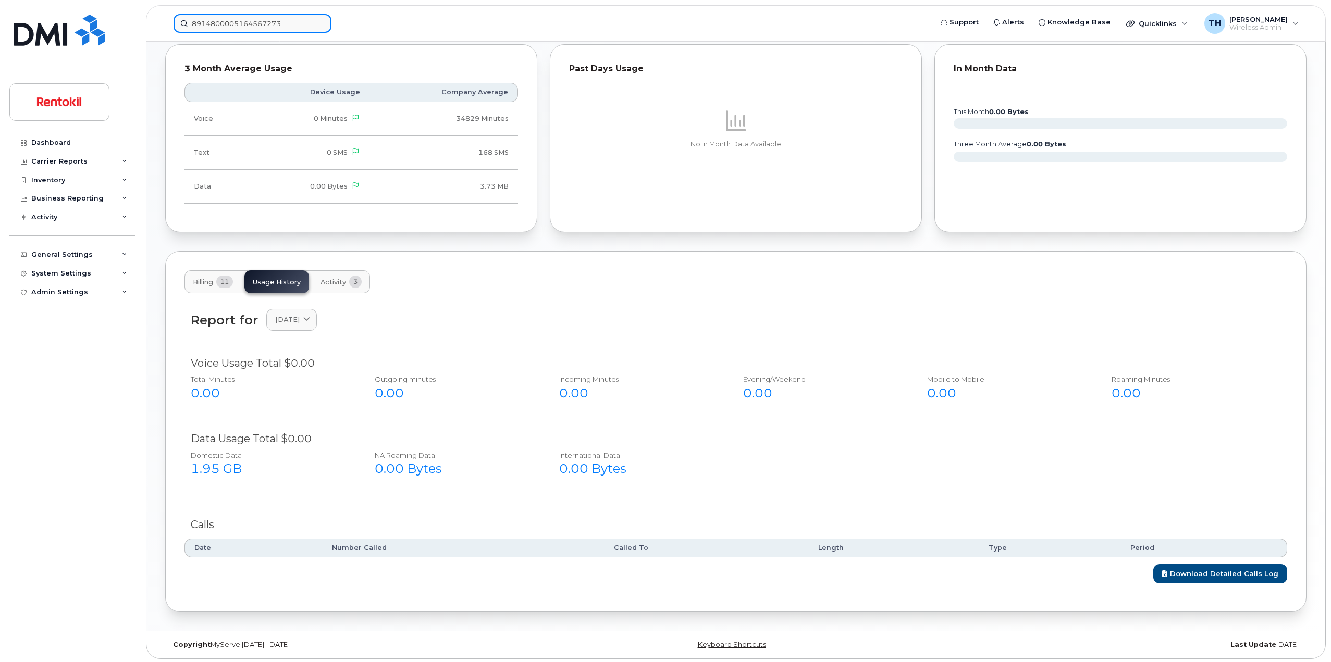
click at [253, 17] on input "8914800005164567273" at bounding box center [253, 23] width 158 height 19
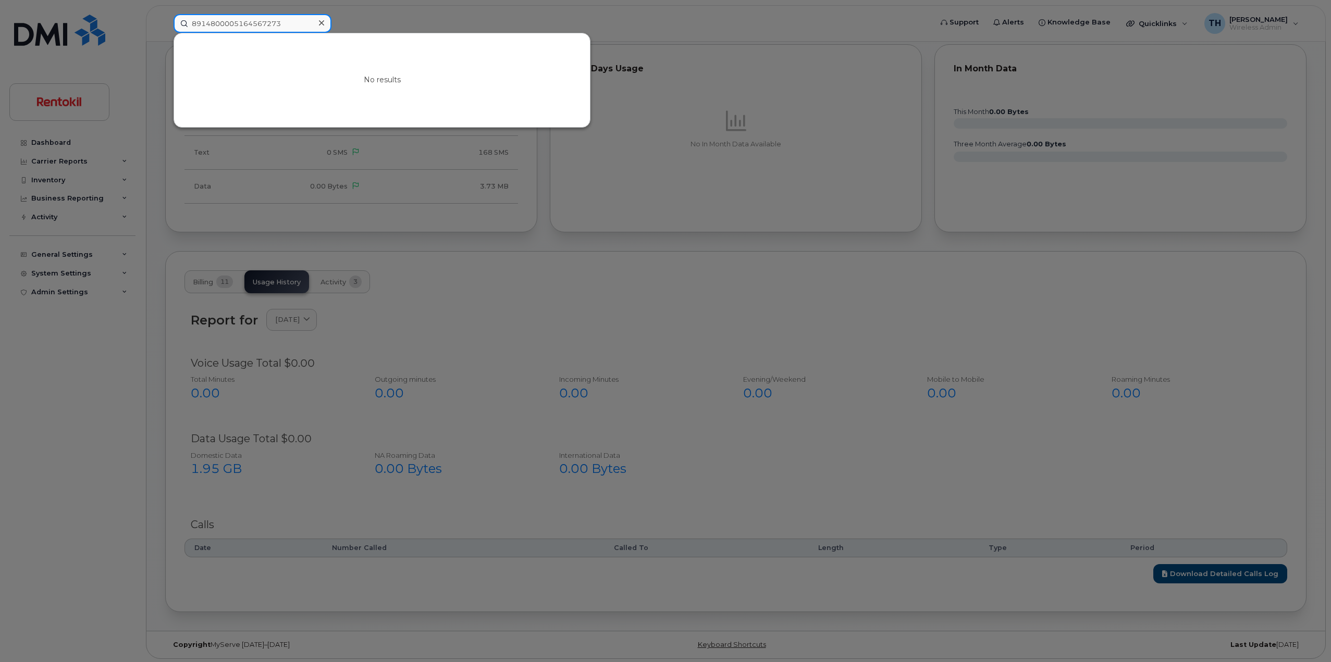
click at [253, 17] on input "8914800005164567273" at bounding box center [253, 23] width 158 height 19
paste input "580-450-0238"
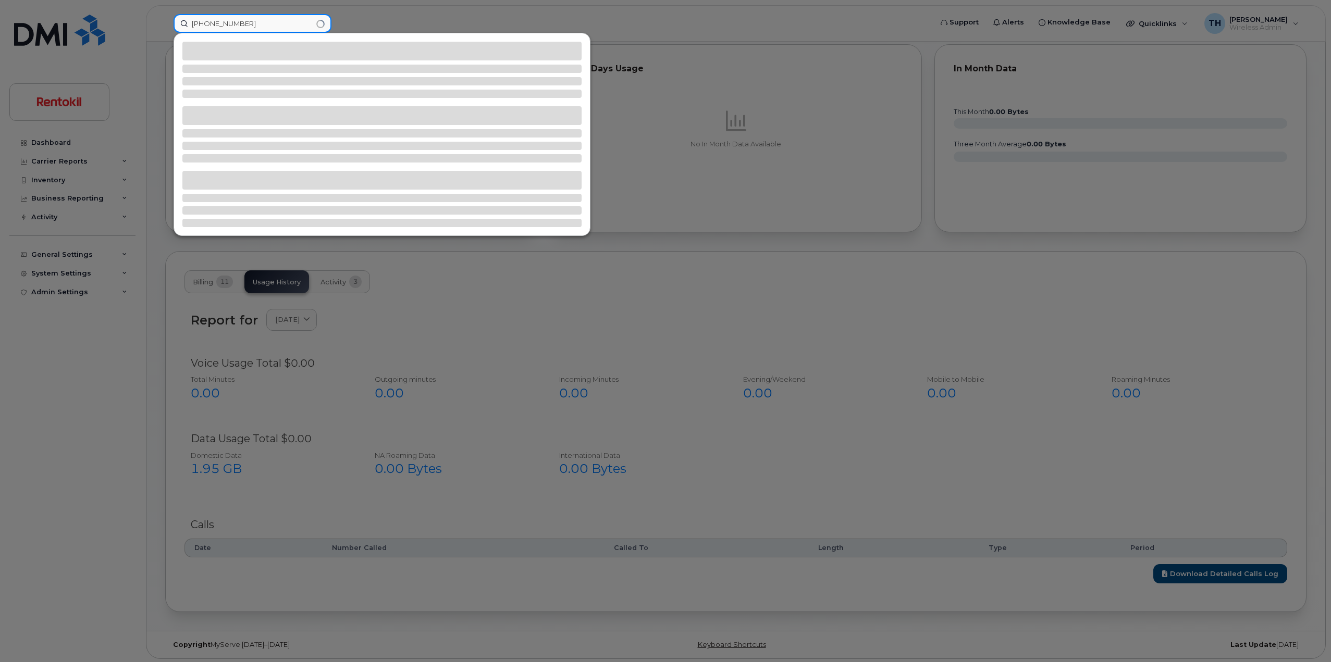
click at [281, 27] on input "580-450-0238" at bounding box center [253, 23] width 158 height 19
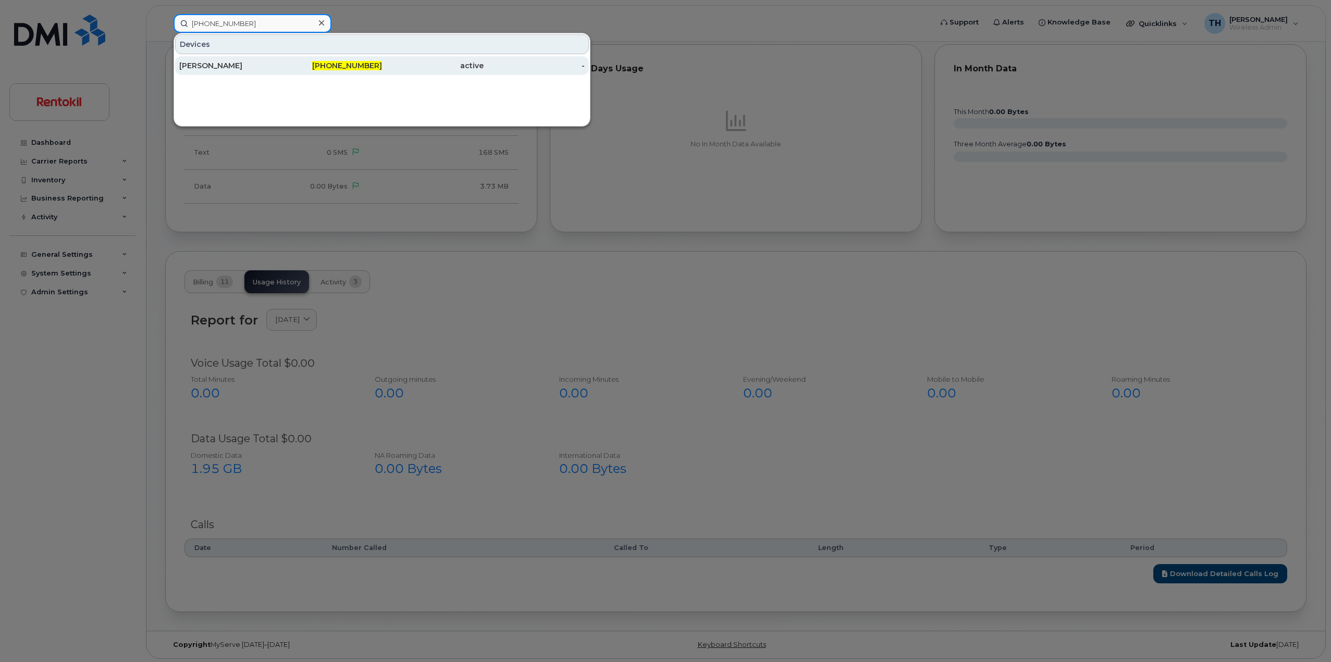
type input "580-450-0238"
click at [270, 63] on div "[PERSON_NAME]" at bounding box center [230, 65] width 102 height 10
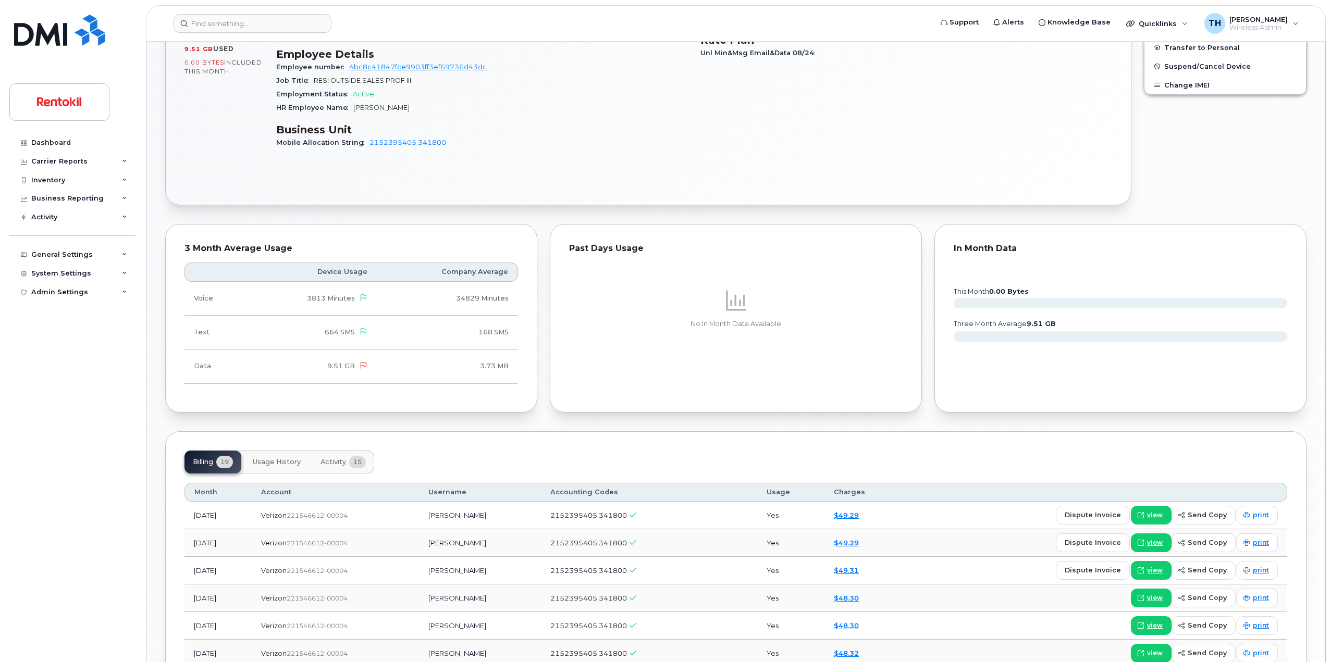
click at [299, 467] on button "Usage History" at bounding box center [276, 462] width 65 height 23
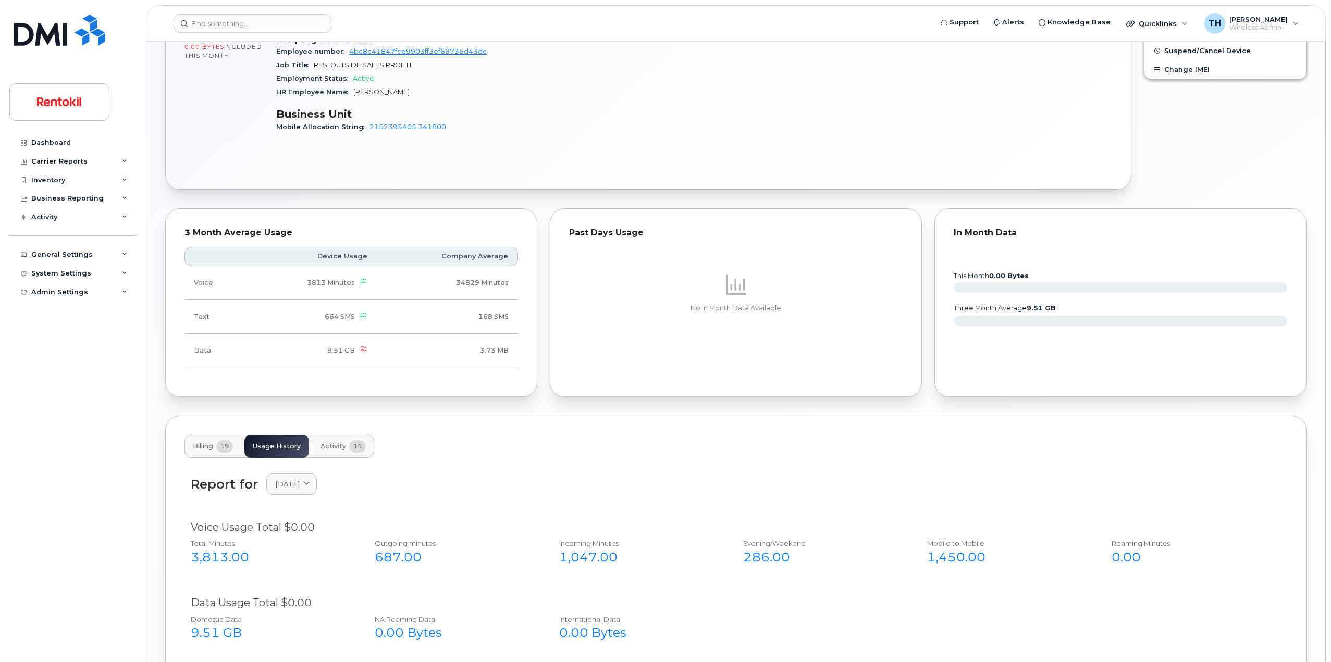
scroll to position [573, 0]
